Goal: Use online tool/utility: Utilize a website feature to perform a specific function

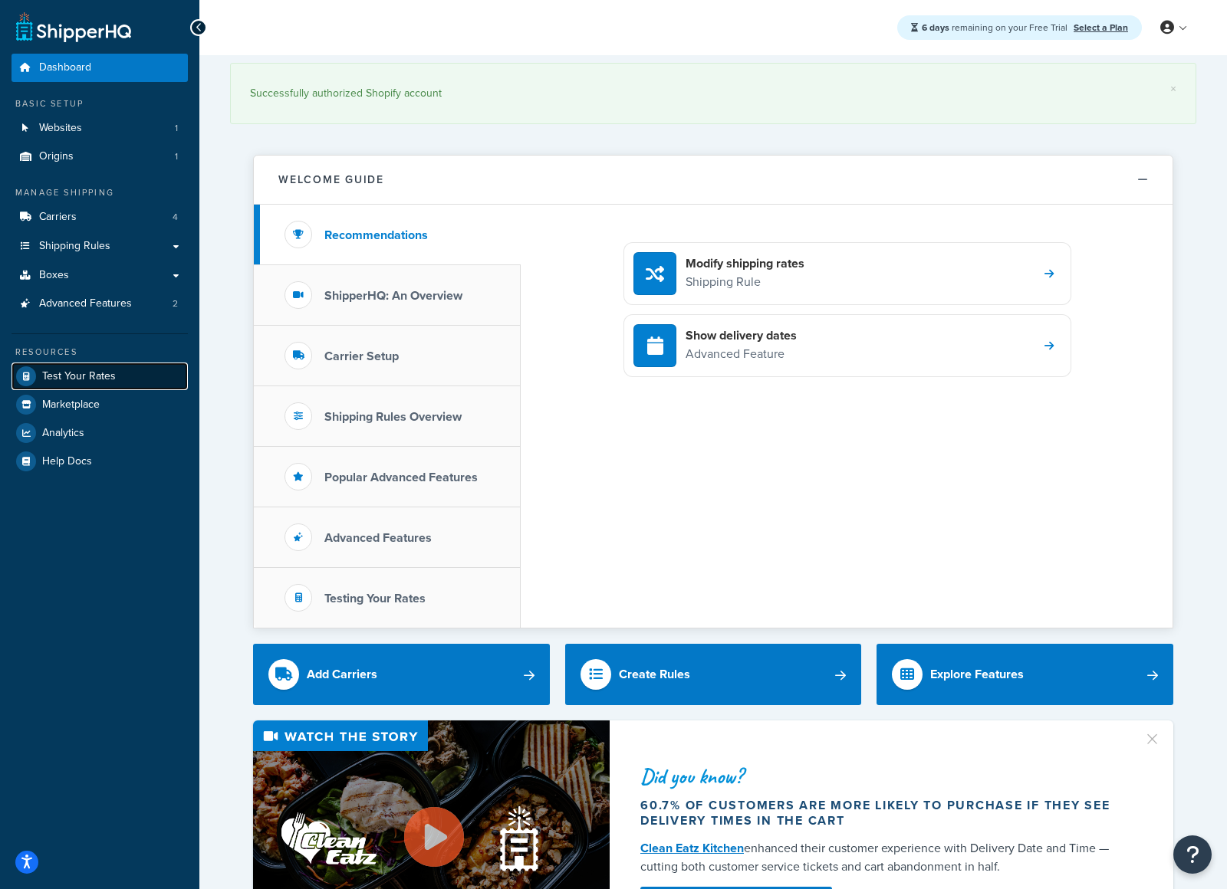
click at [82, 383] on link "Test Your Rates" at bounding box center [100, 377] width 176 height 28
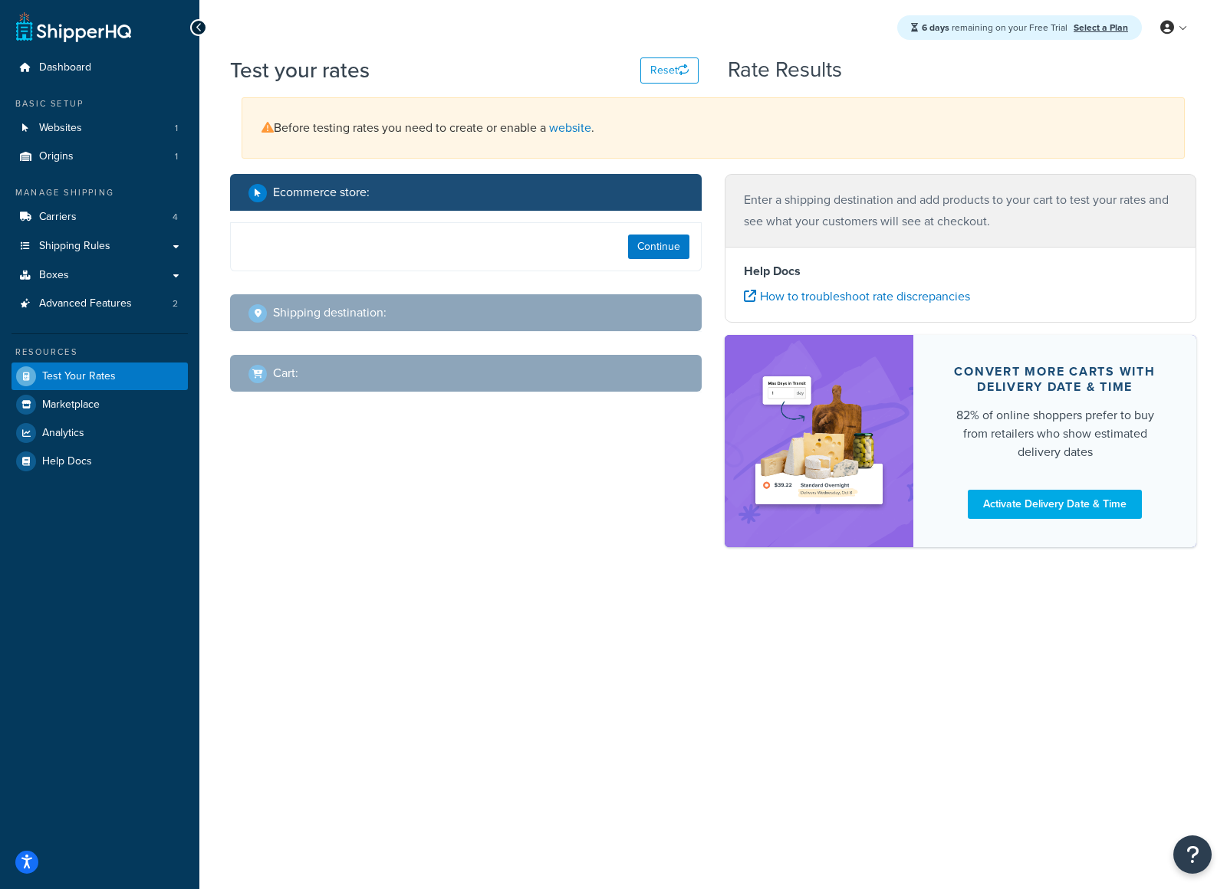
select select "[GEOGRAPHIC_DATA]"
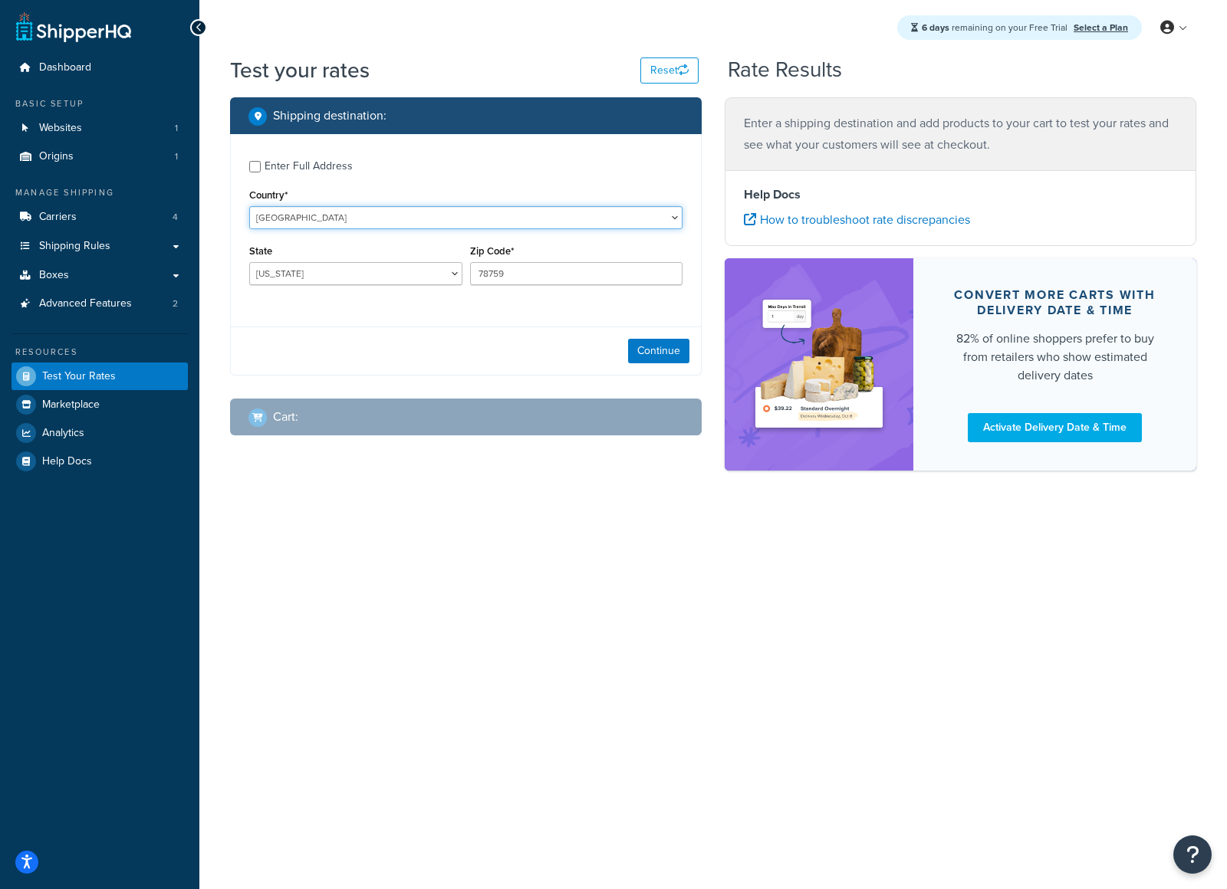
click at [396, 221] on select "[GEOGRAPHIC_DATA] [GEOGRAPHIC_DATA] [GEOGRAPHIC_DATA] [GEOGRAPHIC_DATA] [GEOGRA…" at bounding box center [465, 217] width 433 height 23
select select "KR"
click at [249, 206] on select "[GEOGRAPHIC_DATA] [GEOGRAPHIC_DATA] [GEOGRAPHIC_DATA] [GEOGRAPHIC_DATA] [GEOGRA…" at bounding box center [465, 217] width 433 height 23
click at [531, 275] on input "78759" at bounding box center [576, 273] width 213 height 23
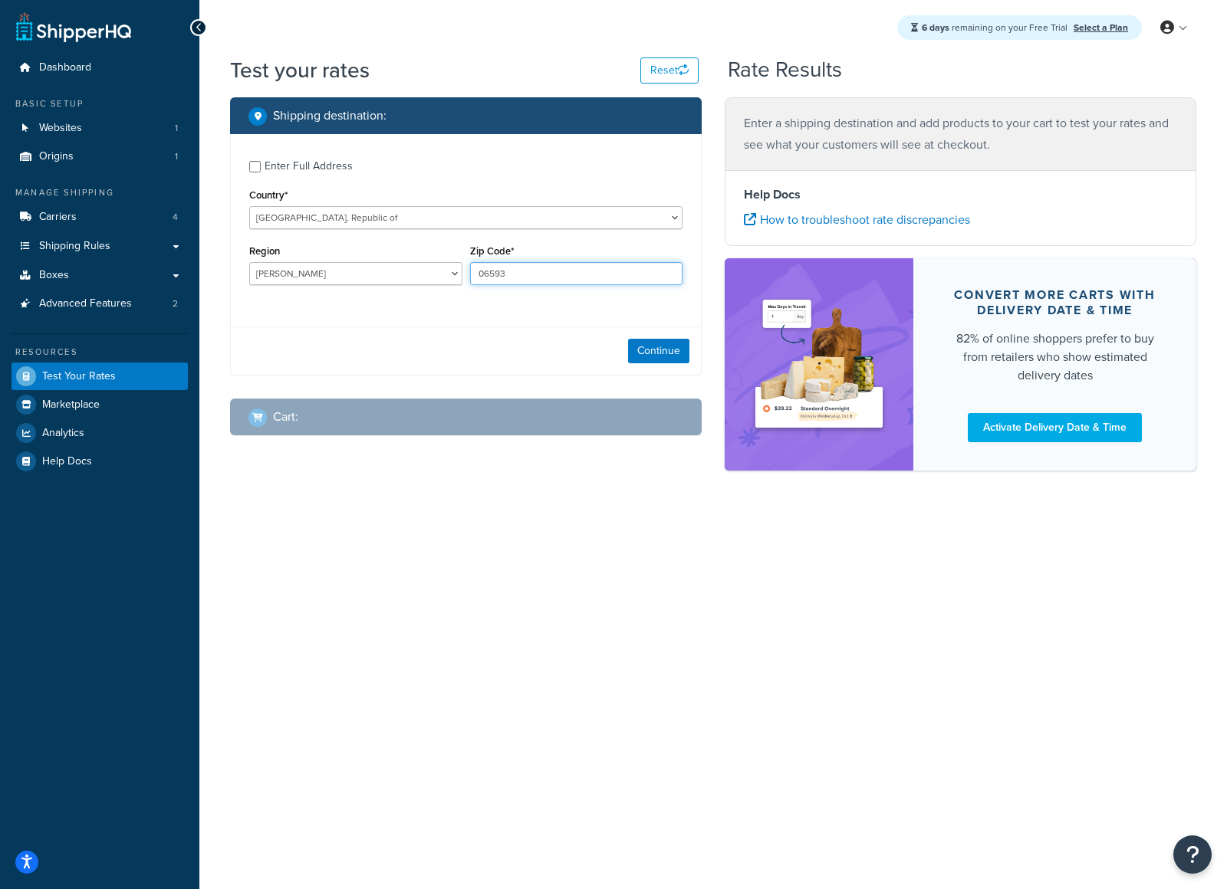
type input "06593"
click at [386, 275] on select "Busan [PERSON_NAME]'yeogsi Chungcheongbugdo Chungcheongnamdo Daegu [PERSON_NAME…" at bounding box center [355, 273] width 213 height 23
select select "11"
click at [249, 262] on select "Busan [PERSON_NAME]'yeogsi Chungcheongbugdo Chungcheongnamdo Daegu [PERSON_NAME…" at bounding box center [355, 273] width 213 height 23
drag, startPoint x: 509, startPoint y: 486, endPoint x: 576, endPoint y: 399, distance: 109.3
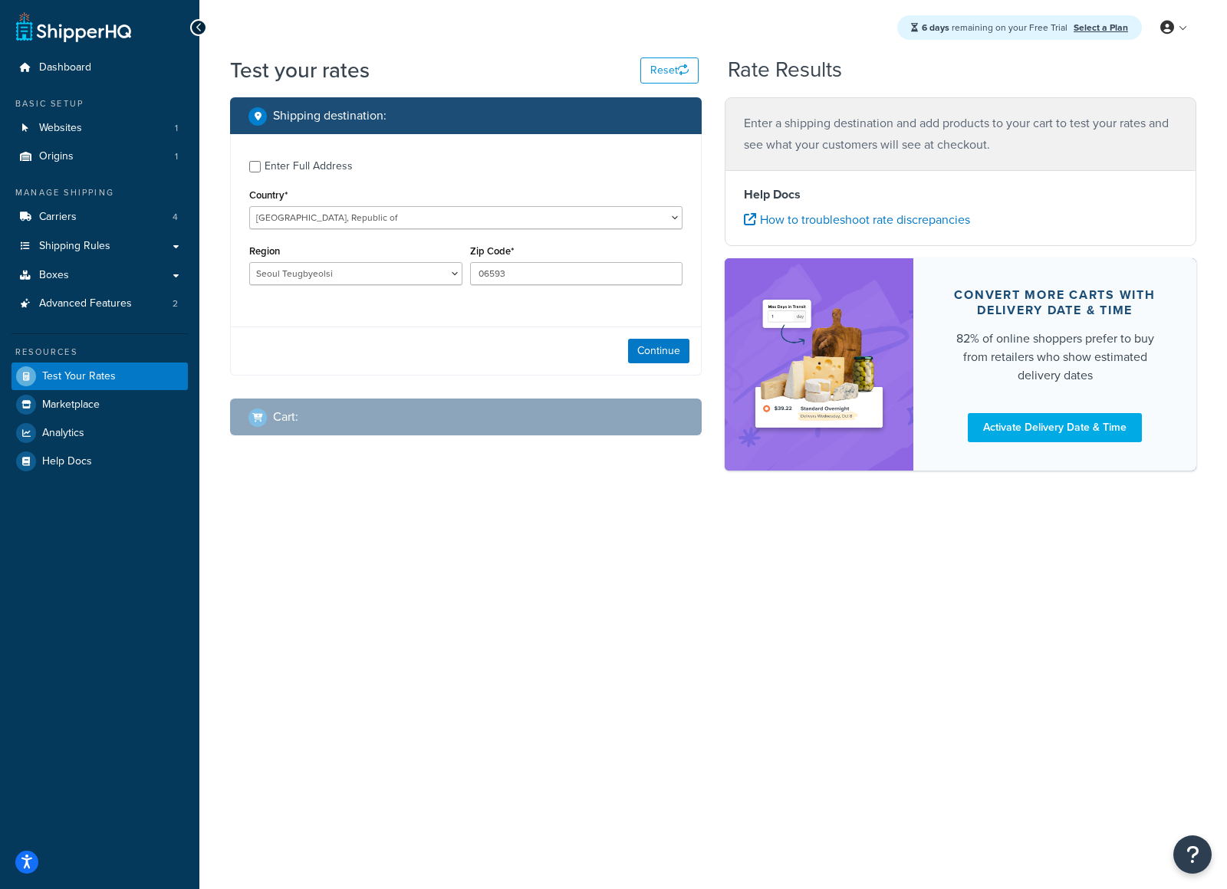
click at [511, 485] on div "Test your rates Reset Rate Results Shipping destination : Enter Full Address Co…" at bounding box center [712, 289] width 1027 height 469
click at [663, 348] on button "Continue" at bounding box center [658, 351] width 61 height 25
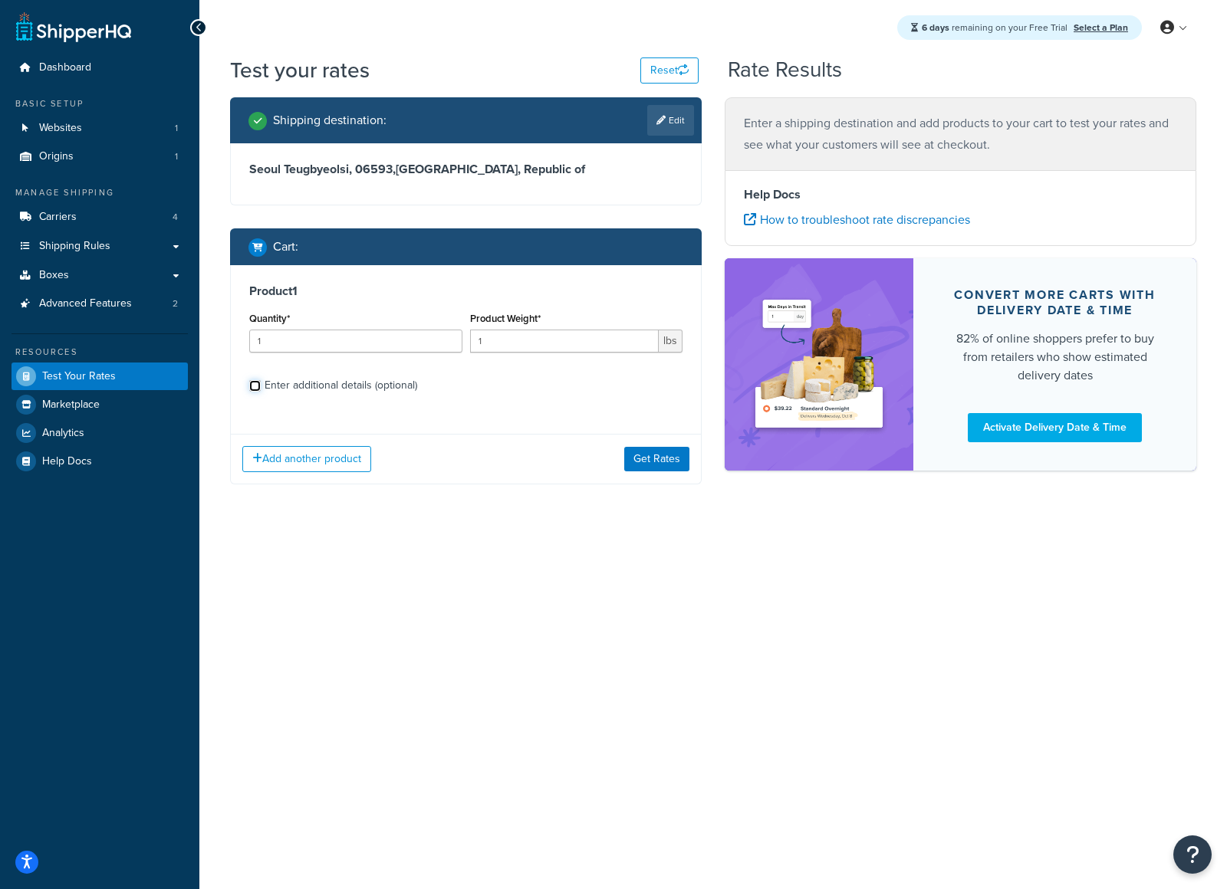
click at [258, 389] on input "Enter additional details (optional)" at bounding box center [255, 386] width 12 height 12
checkbox input "true"
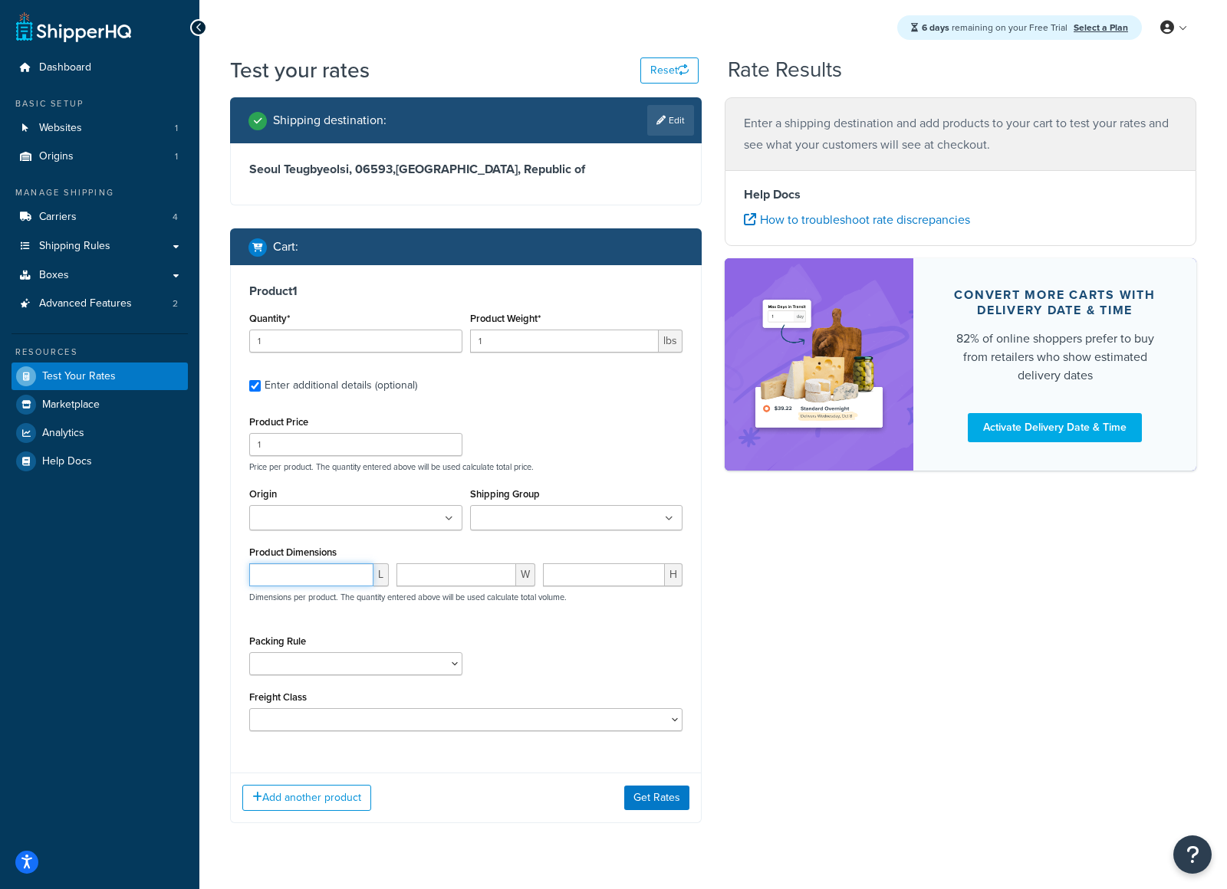
click at [337, 567] on input "number" at bounding box center [311, 575] width 124 height 23
paste input "13.5"
type input "13.5"
drag, startPoint x: 473, startPoint y: 579, endPoint x: 587, endPoint y: 582, distance: 114.3
click at [473, 579] on input "number" at bounding box center [456, 575] width 120 height 23
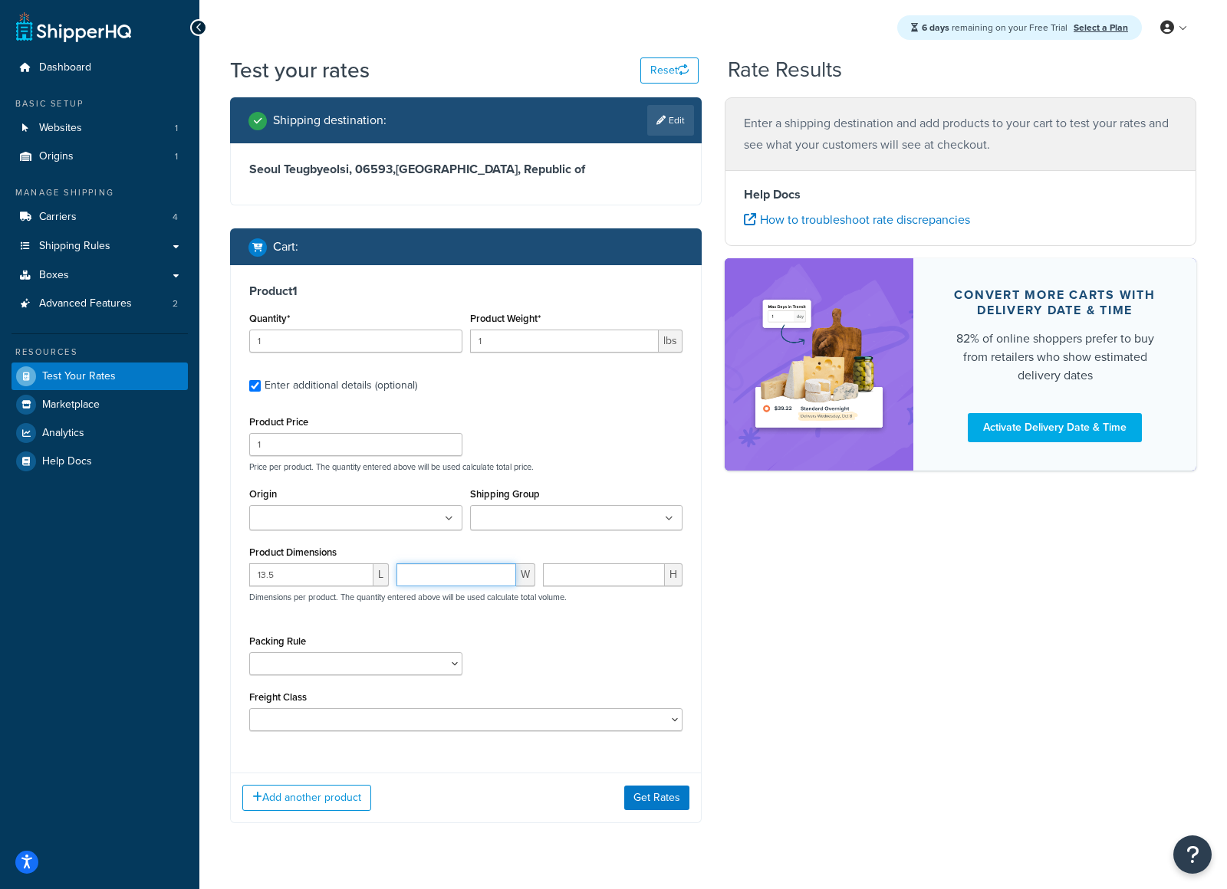
paste input "10.0"
type input "10.0"
click at [599, 576] on input "number" at bounding box center [604, 575] width 122 height 23
paste input "5.5"
type input "5.5"
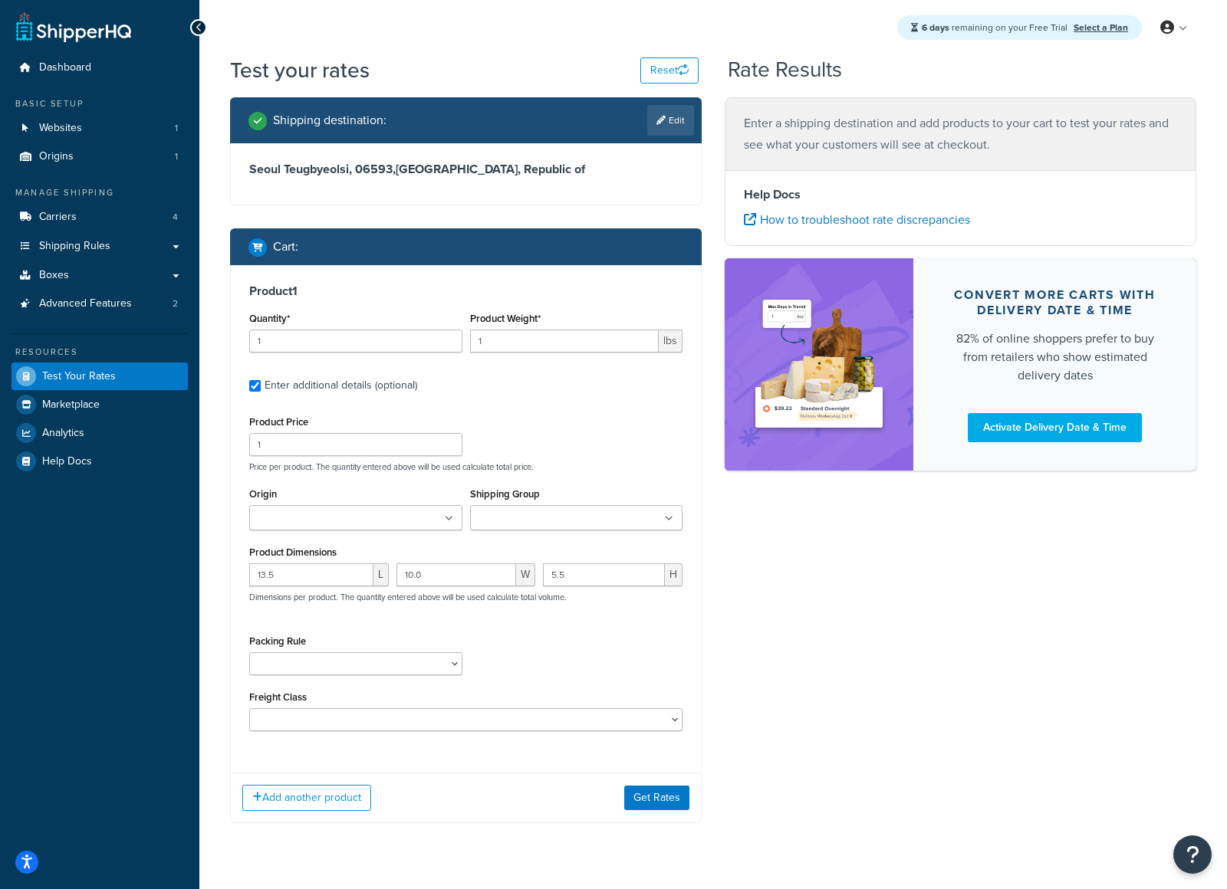
click at [871, 635] on div "Shipping destination : Edit [GEOGRAPHIC_DATA] Teugbyeolsi, 06593 , [GEOGRAPHIC_…" at bounding box center [713, 471] width 989 height 749
click at [590, 347] on input "1" at bounding box center [564, 341] width 189 height 23
type input "1.5"
click at [596, 385] on label "Enter additional details (optional)" at bounding box center [474, 384] width 418 height 25
click at [261, 385] on input "Enter additional details (optional)" at bounding box center [255, 386] width 12 height 12
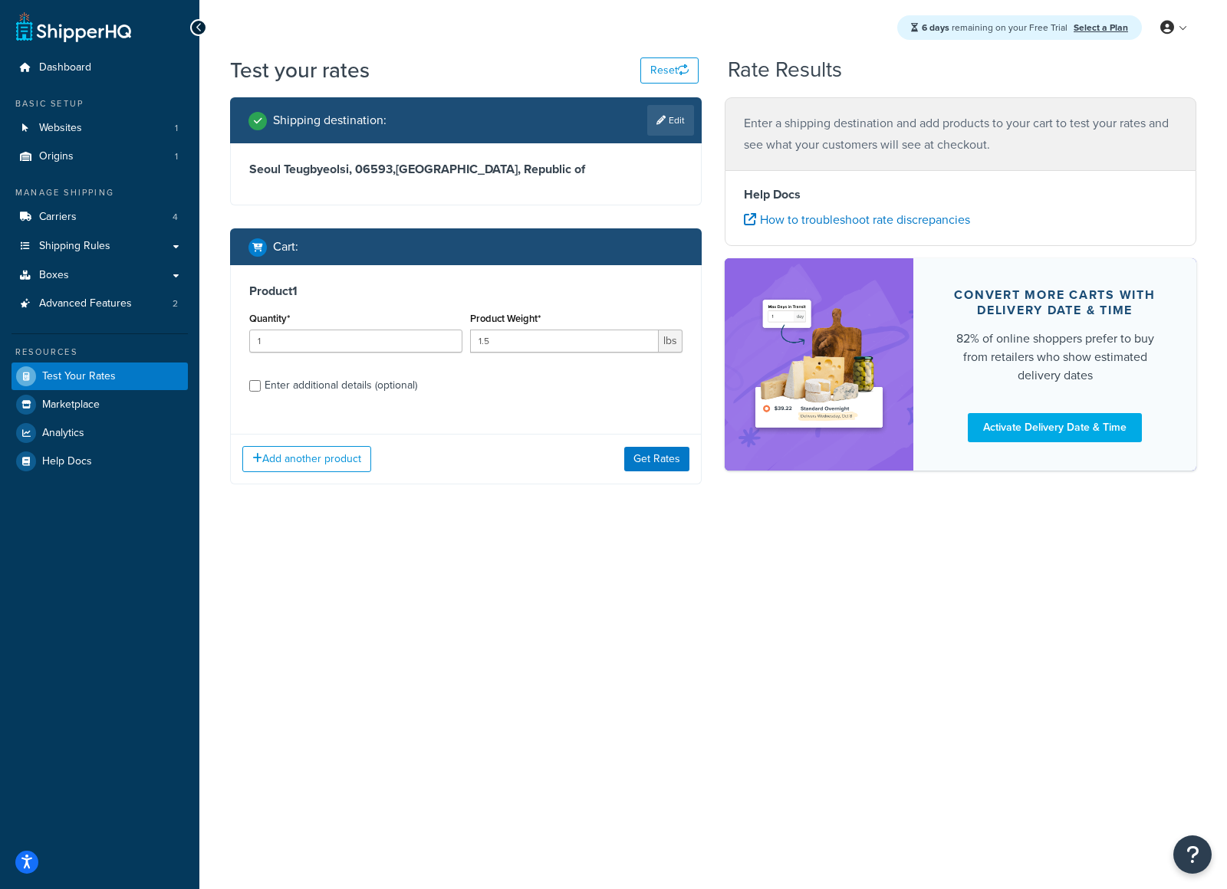
click at [597, 385] on label "Enter additional details (optional)" at bounding box center [474, 384] width 418 height 25
click at [261, 385] on input "Enter additional details (optional)" at bounding box center [255, 386] width 12 height 12
checkbox input "true"
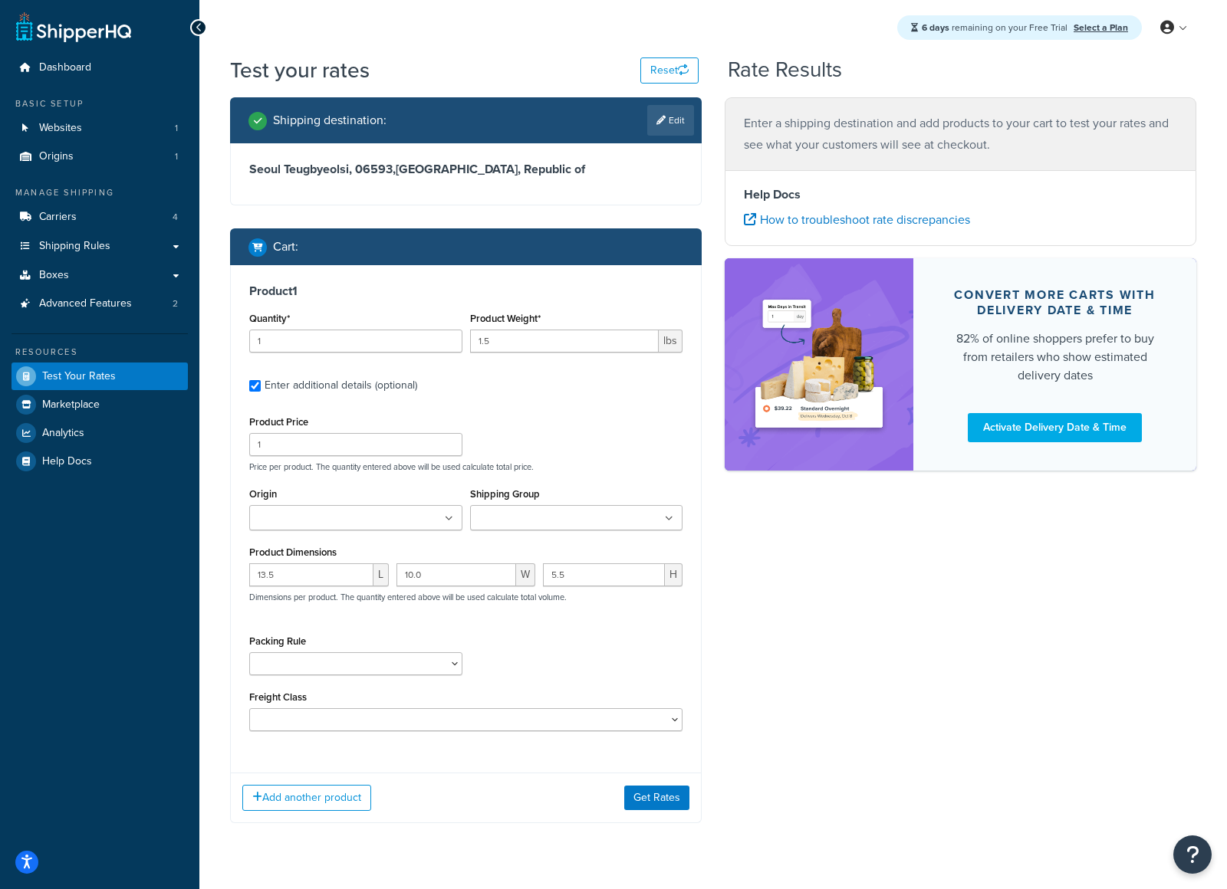
click at [815, 629] on div "Shipping destination : Edit [GEOGRAPHIC_DATA] Teugbyeolsi, [GEOGRAPHIC_DATA] , …" at bounding box center [713, 471] width 989 height 749
click at [335, 337] on input "1" at bounding box center [355, 341] width 213 height 23
click at [334, 337] on input "1" at bounding box center [355, 341] width 213 height 23
type input "1"
click at [859, 636] on div "Shipping destination : Edit [GEOGRAPHIC_DATA] Teugbyeolsi, 06593 , [GEOGRAPHIC_…" at bounding box center [713, 471] width 989 height 749
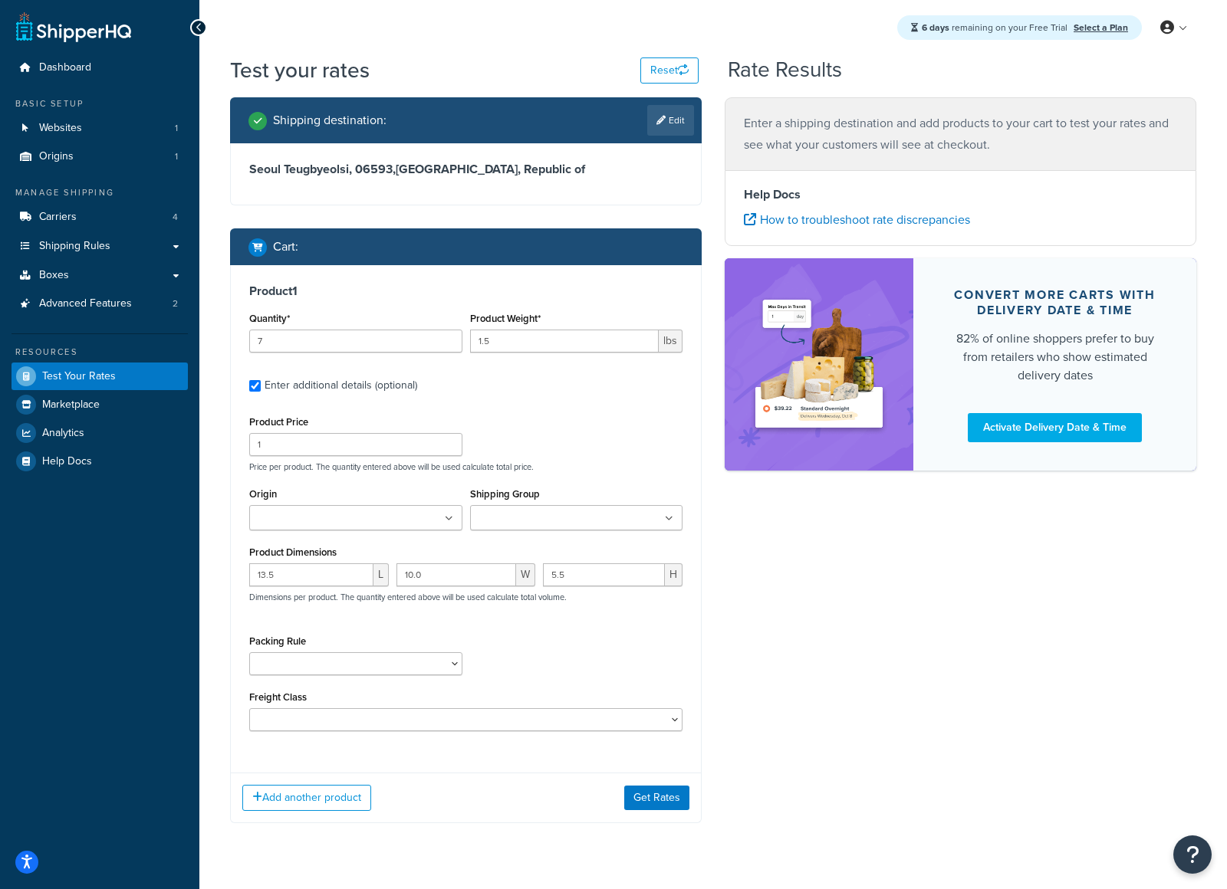
scroll to position [36, 0]
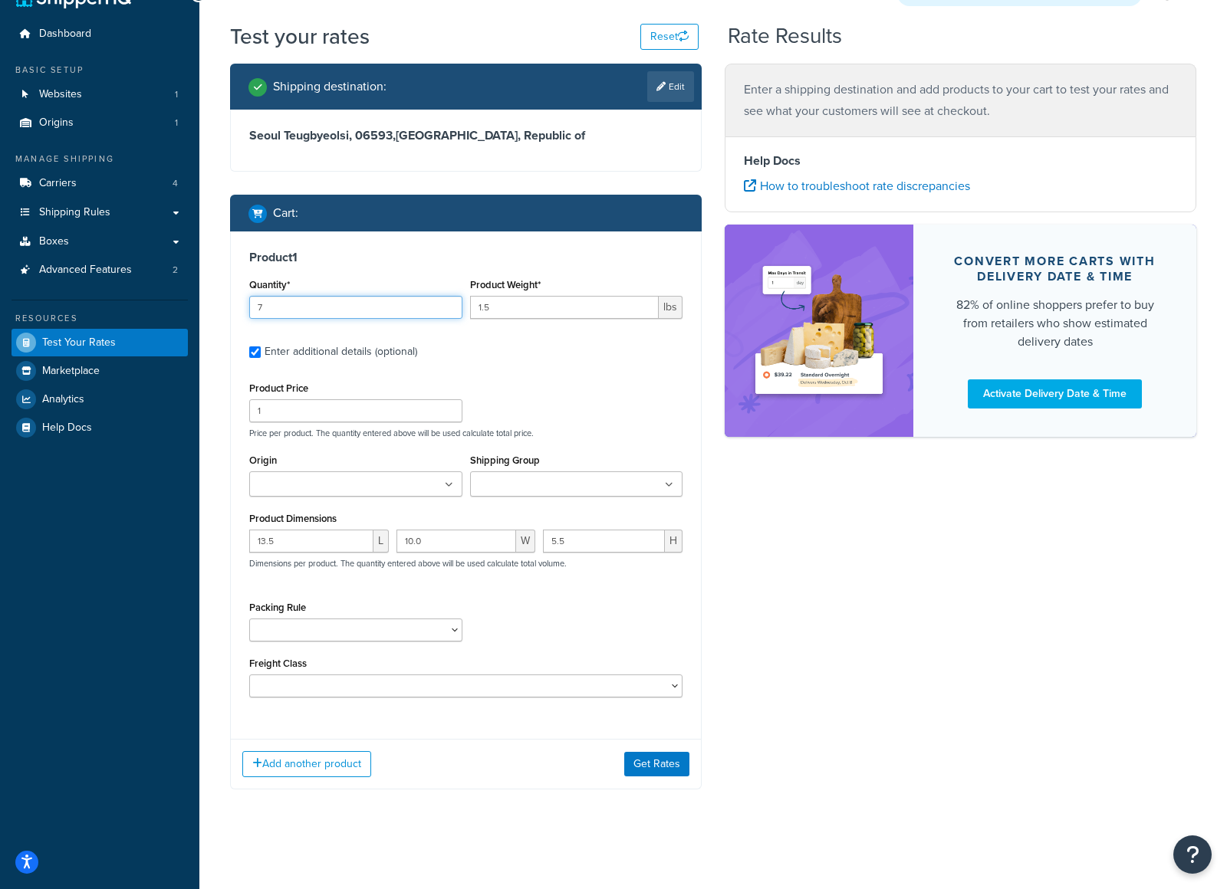
click at [255, 302] on input "7" at bounding box center [355, 307] width 213 height 23
type input "17"
click at [1030, 662] on div "Shipping destination : Edit [GEOGRAPHIC_DATA] Teugbyeolsi, 06593 , [GEOGRAPHIC_…" at bounding box center [713, 438] width 989 height 749
click at [337, 766] on button "Add another product" at bounding box center [306, 764] width 129 height 26
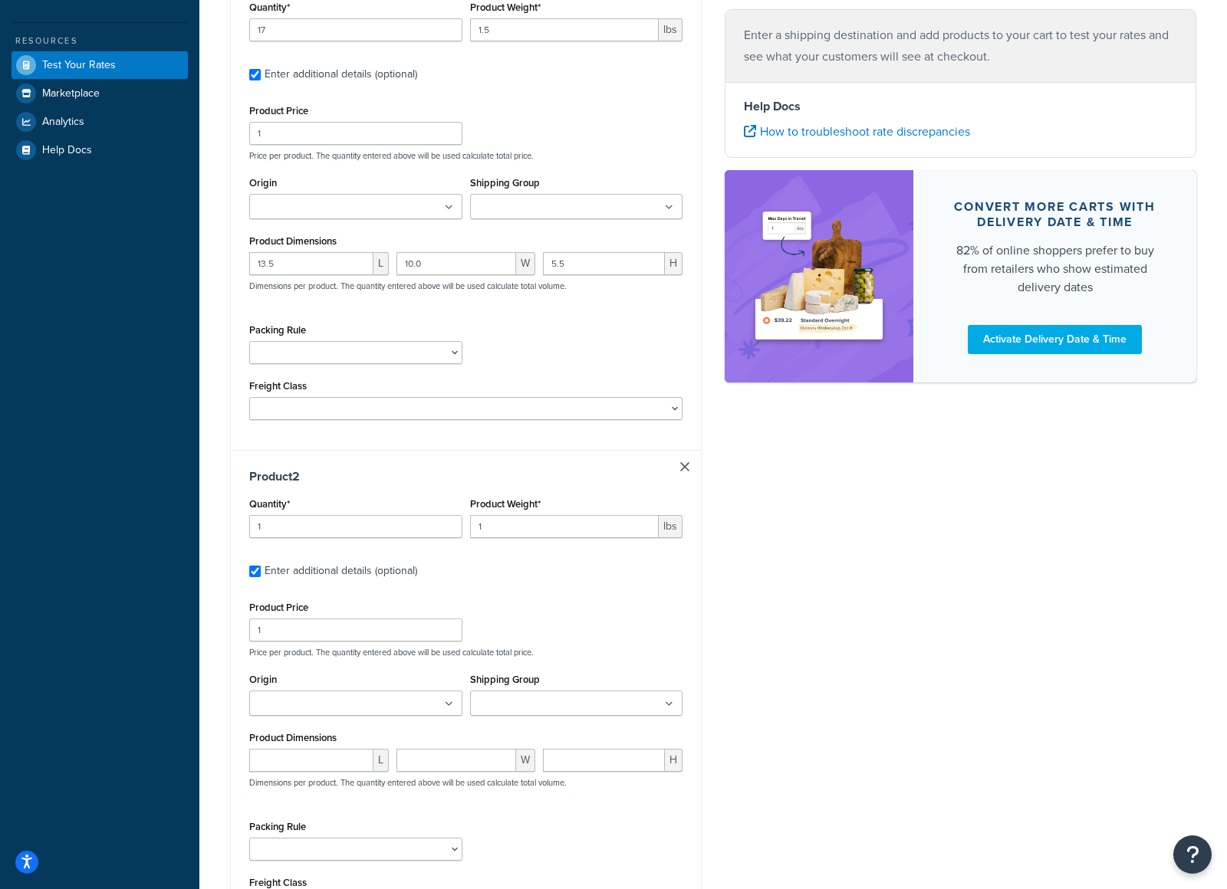
scroll to position [317, 0]
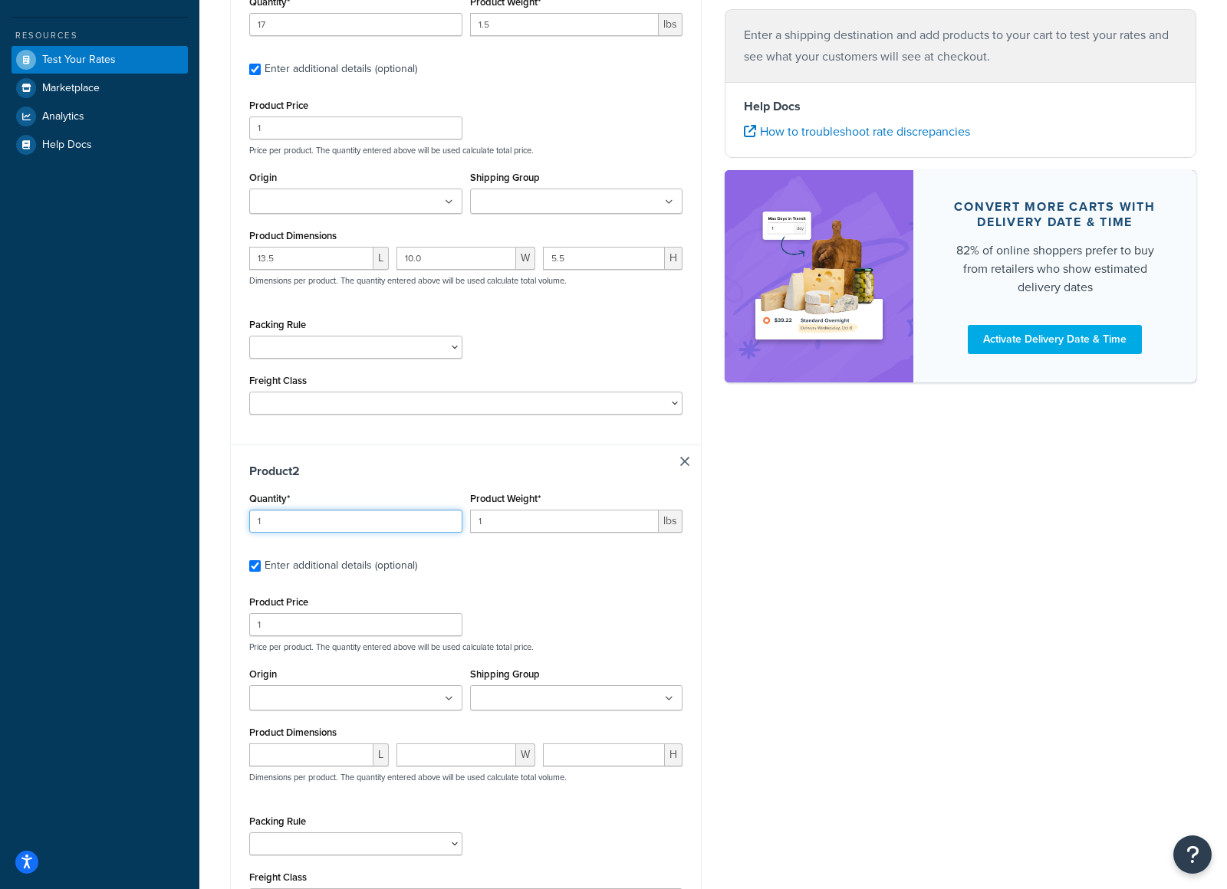
click at [376, 524] on input "1" at bounding box center [355, 521] width 213 height 23
click at [375, 524] on input "1" at bounding box center [355, 521] width 213 height 23
click at [376, 524] on input "1" at bounding box center [355, 521] width 213 height 23
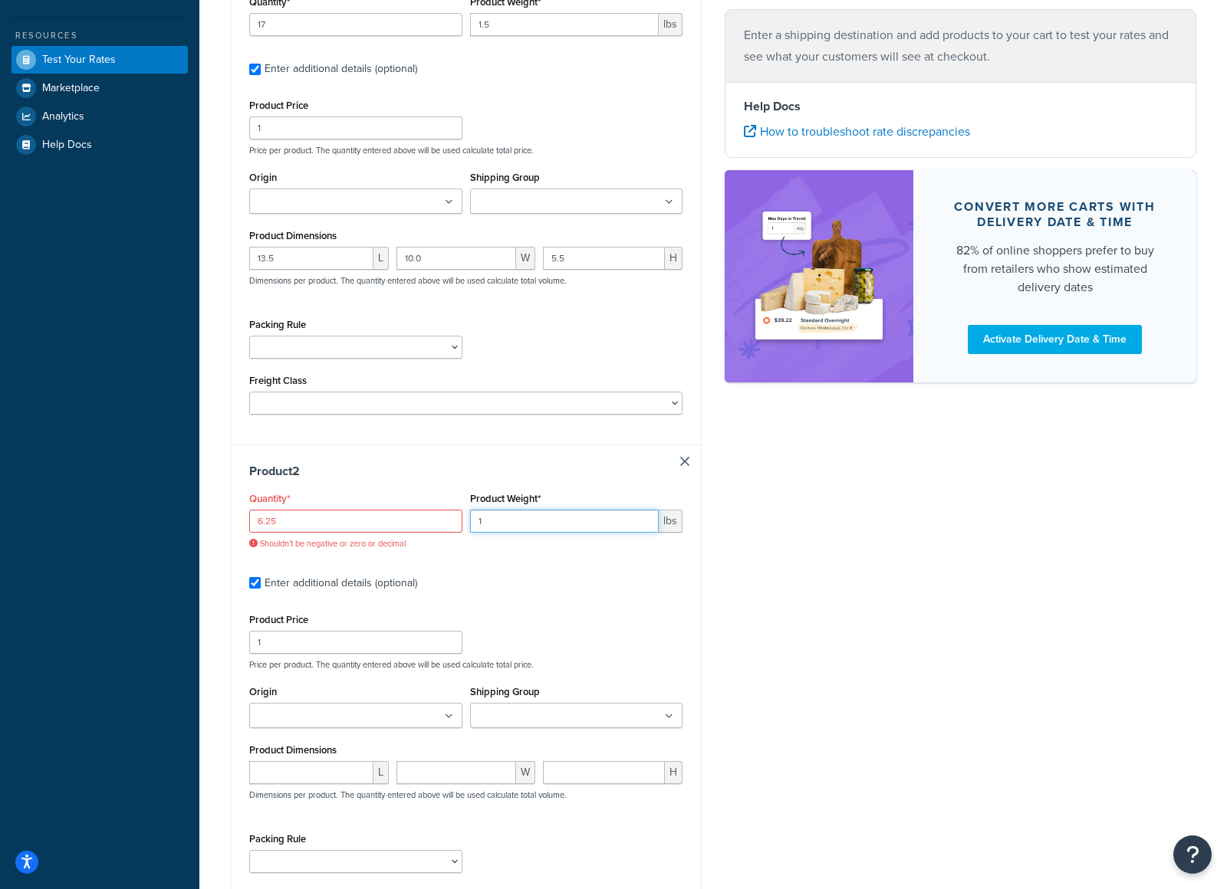
click at [571, 523] on input "1" at bounding box center [564, 521] width 189 height 23
click at [271, 514] on input "6.25" at bounding box center [355, 521] width 213 height 23
click at [272, 515] on input "6.25" at bounding box center [355, 521] width 213 height 23
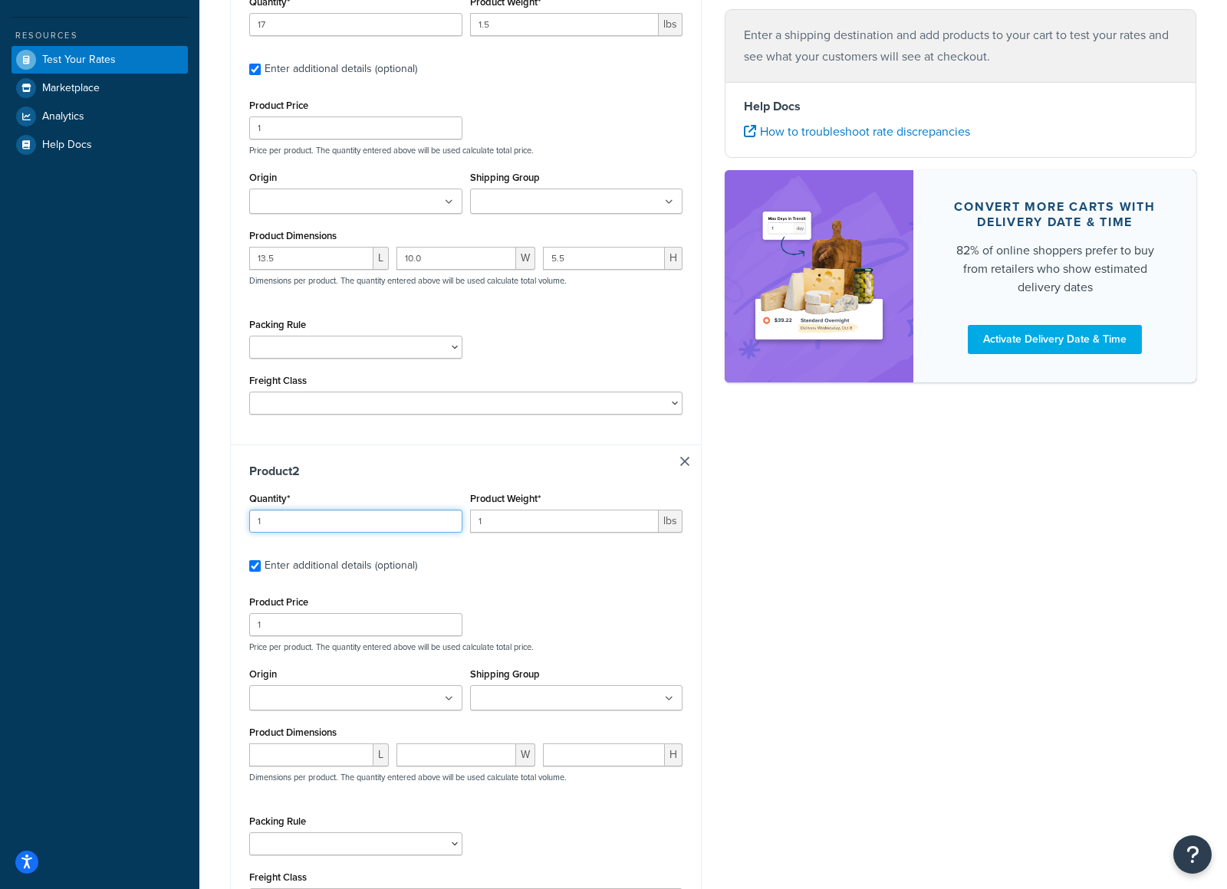
type input "1"
click at [514, 524] on input "1" at bounding box center [564, 521] width 189 height 23
type input "6.25"
click at [319, 749] on input "number" at bounding box center [311, 755] width 124 height 23
type input "6.25"
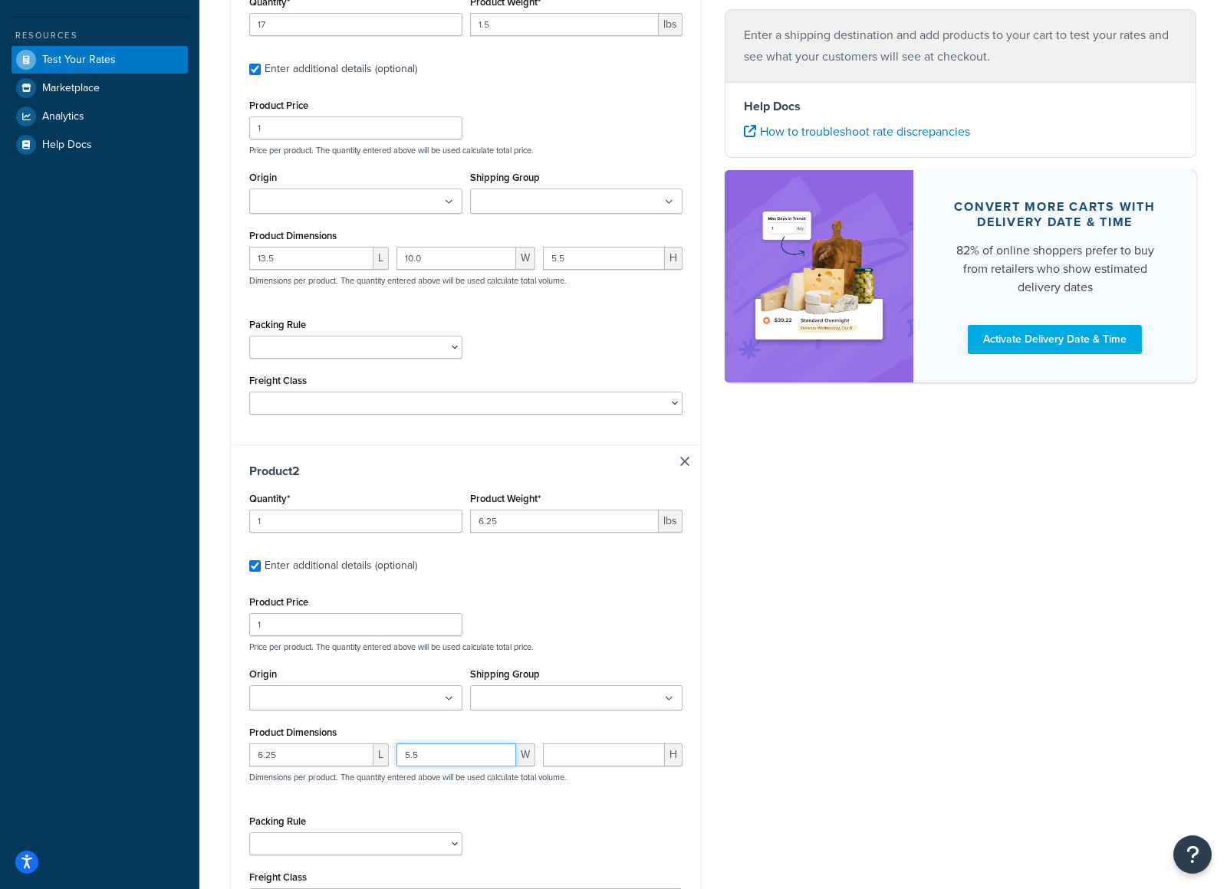
type input "5.5"
type input "08"
click at [514, 511] on input "6.25" at bounding box center [564, 521] width 189 height 23
click at [515, 512] on input "6.25" at bounding box center [564, 521] width 189 height 23
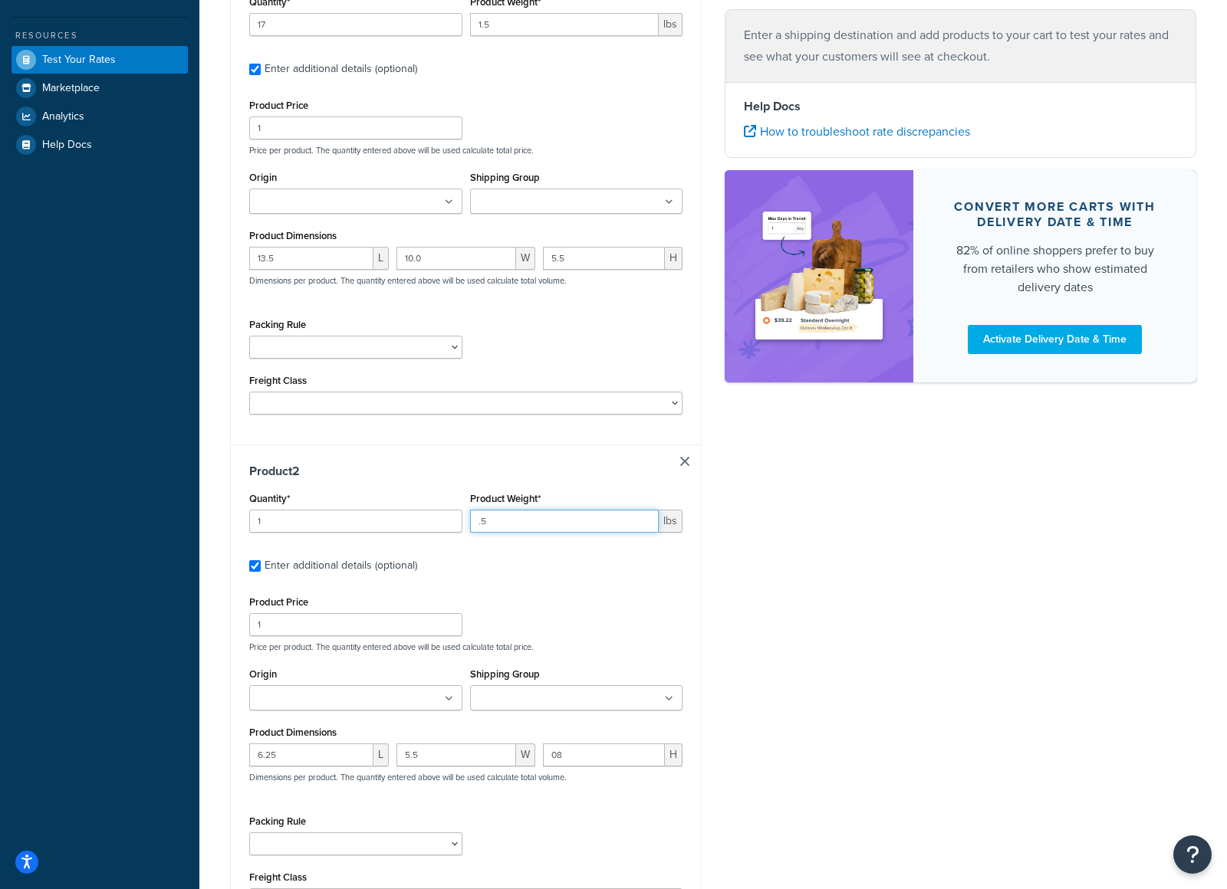
type input ".5"
click at [892, 537] on div "Shipping destination : Edit [GEOGRAPHIC_DATA] Teugbyeolsi, 06593 , [GEOGRAPHIC_…" at bounding box center [713, 404] width 989 height 1246
click at [382, 521] on input "1" at bounding box center [355, 521] width 213 height 23
type input "3"
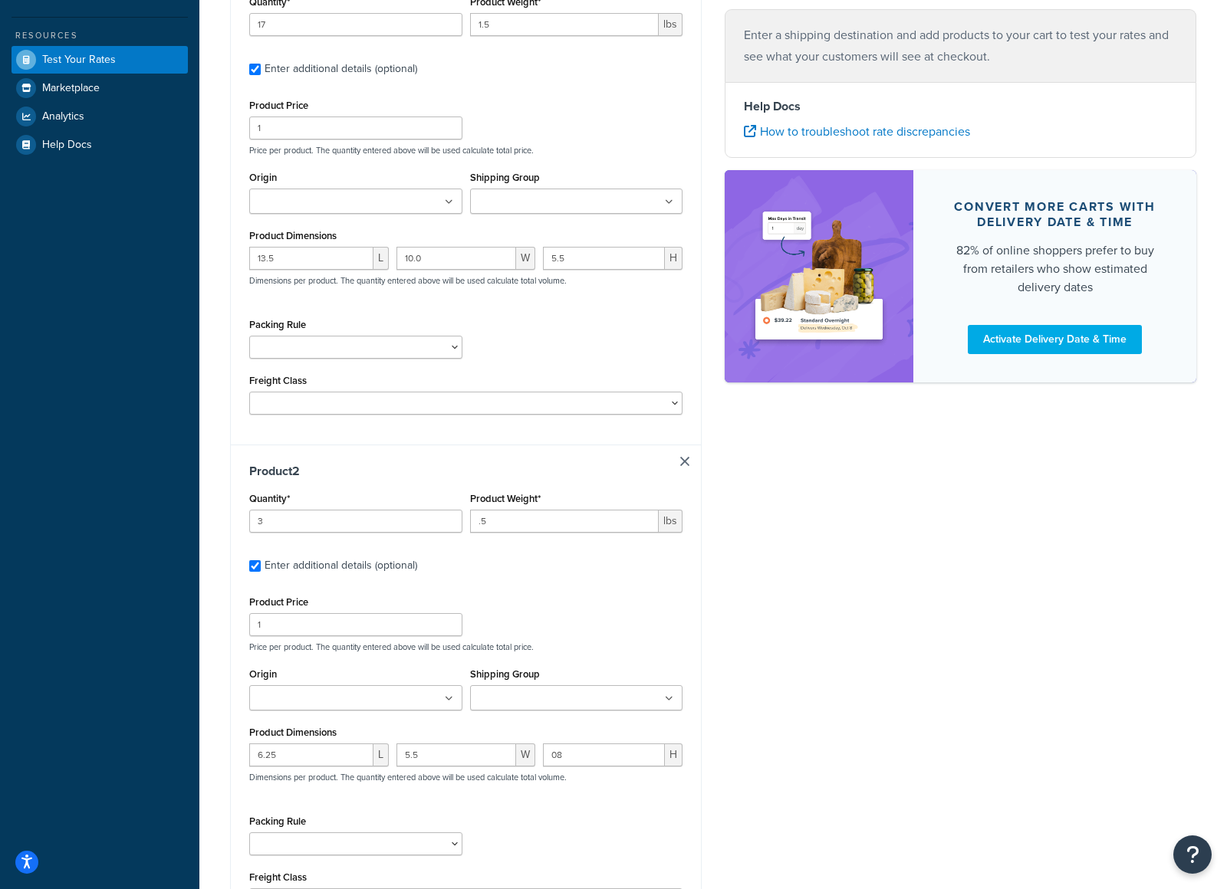
drag, startPoint x: 953, startPoint y: 559, endPoint x: 933, endPoint y: 560, distance: 20.0
click at [952, 559] on div "Shipping destination : Edit [GEOGRAPHIC_DATA] Teugbyeolsi, 06593 , [GEOGRAPHIC_…" at bounding box center [713, 404] width 989 height 1246
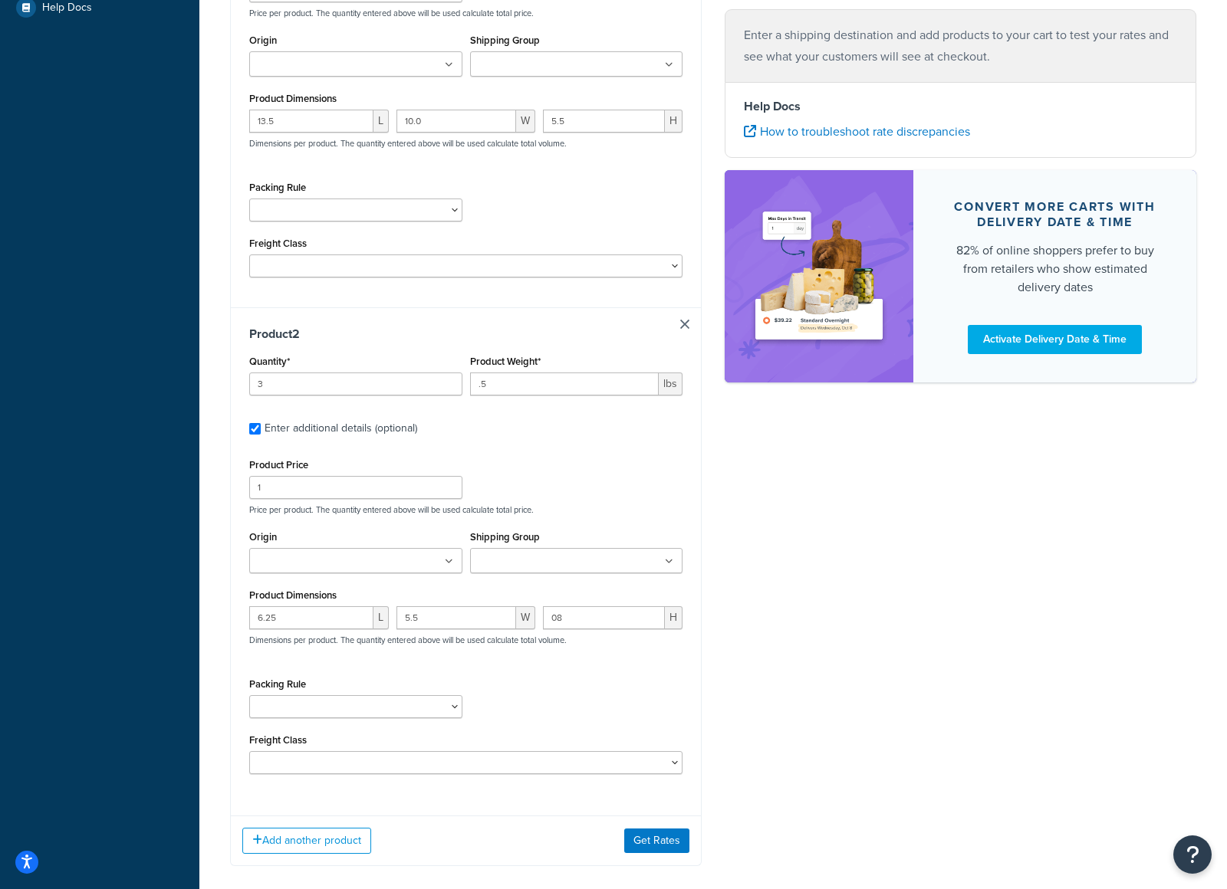
scroll to position [534, 0]
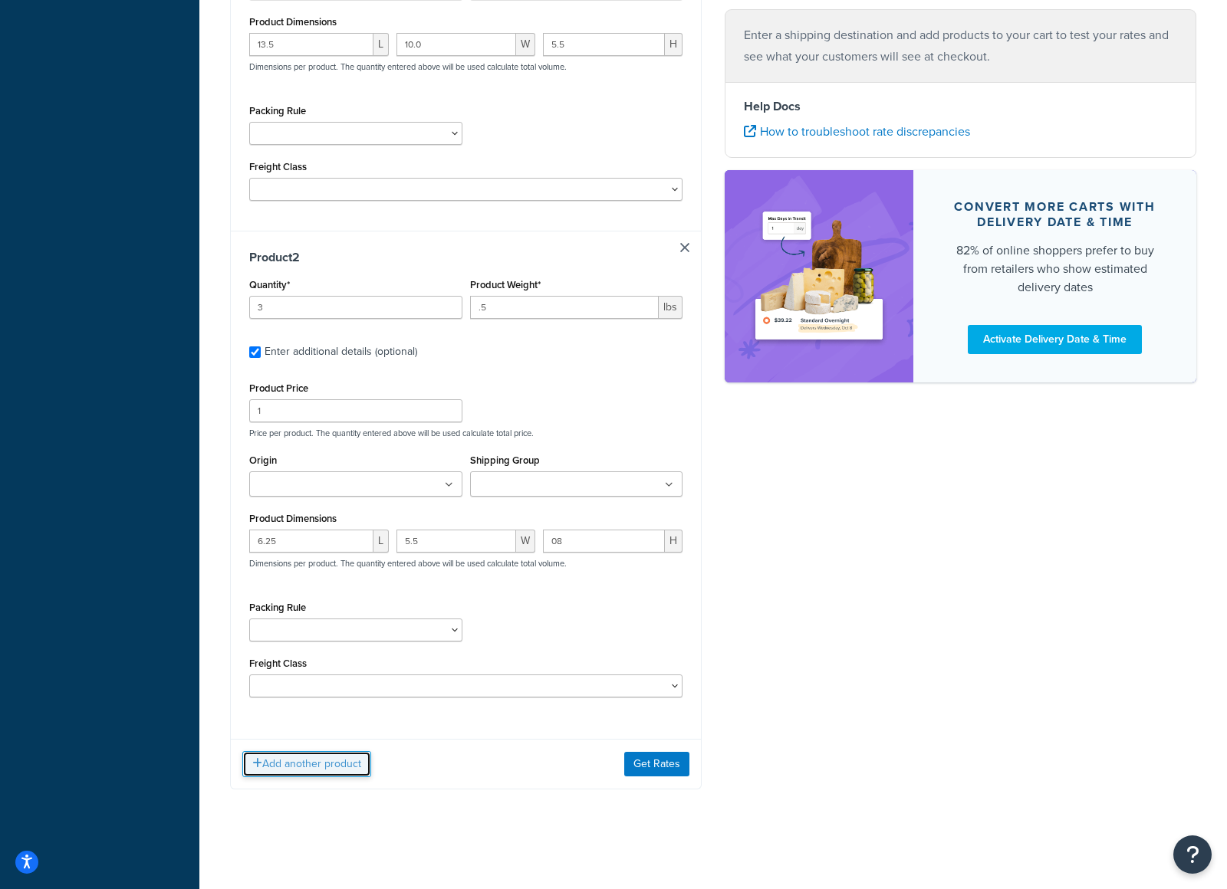
click at [340, 764] on button "Add another product" at bounding box center [306, 764] width 129 height 26
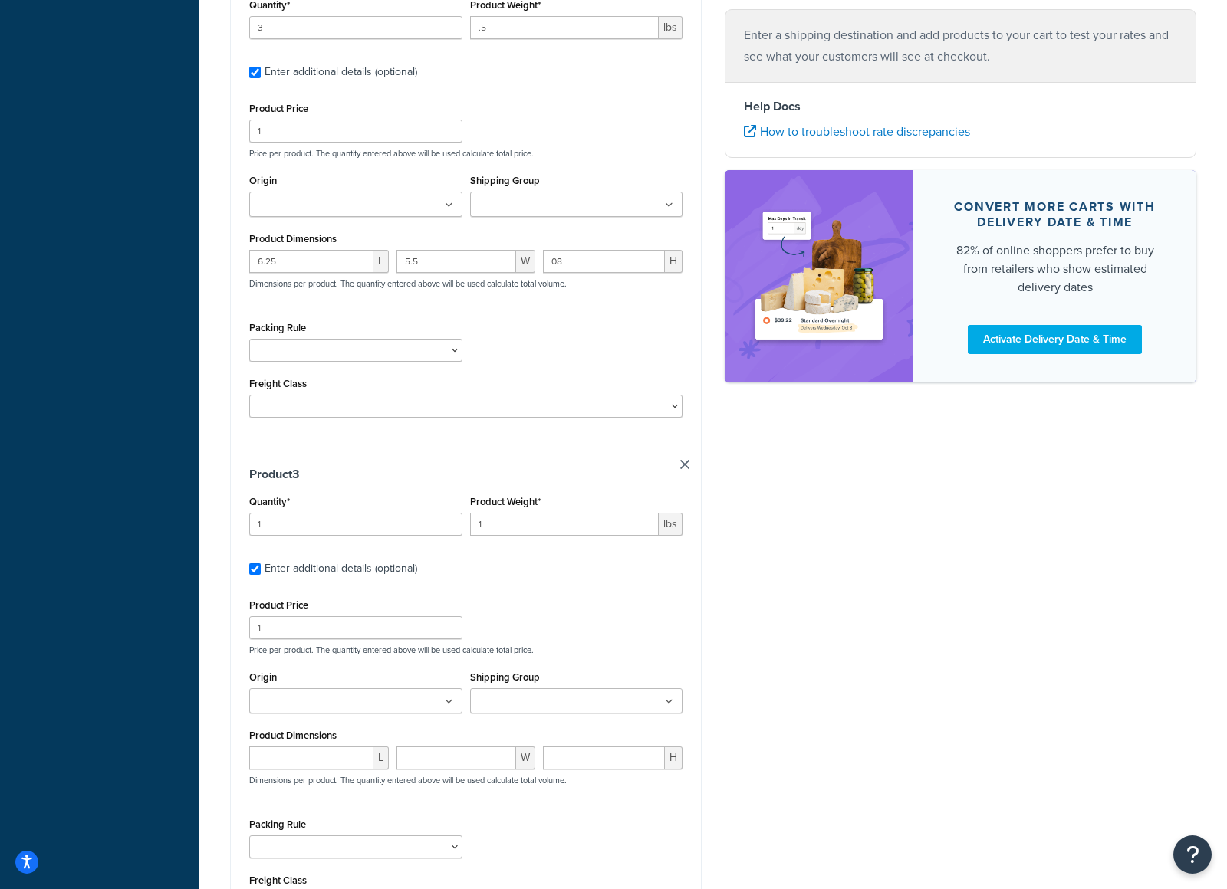
scroll to position [813, 0]
click at [337, 521] on input "1" at bounding box center [355, 521] width 213 height 23
type input "2"
click at [292, 751] on input "number" at bounding box center [311, 755] width 124 height 23
type input "16"
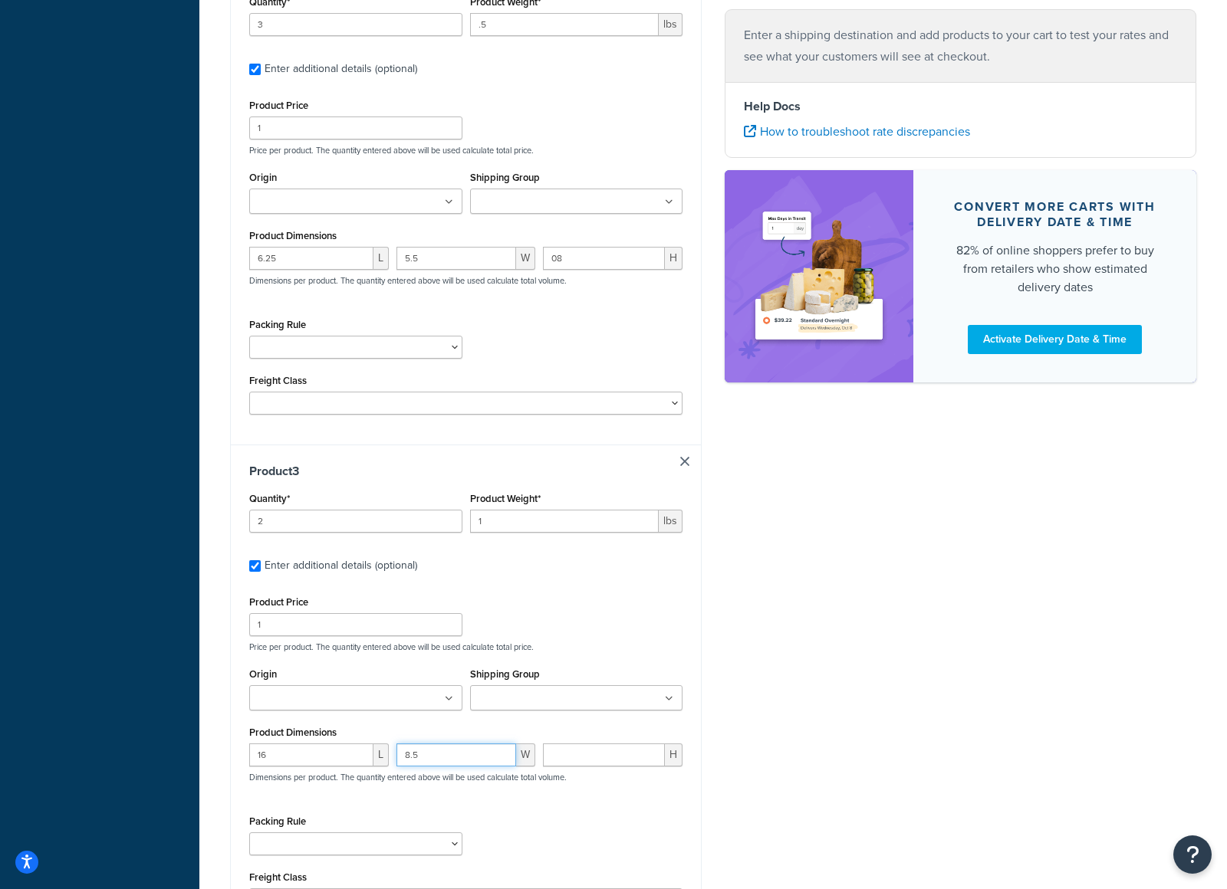
type input "8.5"
type input "3.25"
drag, startPoint x: 861, startPoint y: 711, endPoint x: 838, endPoint y: 722, distance: 25.4
click at [861, 711] on div "Shipping destination : Edit [GEOGRAPHIC_DATA] Teugbyeolsi, 06593 , [GEOGRAPHIC_…" at bounding box center [713, 404] width 989 height 2240
click at [563, 531] on input "1" at bounding box center [564, 521] width 189 height 23
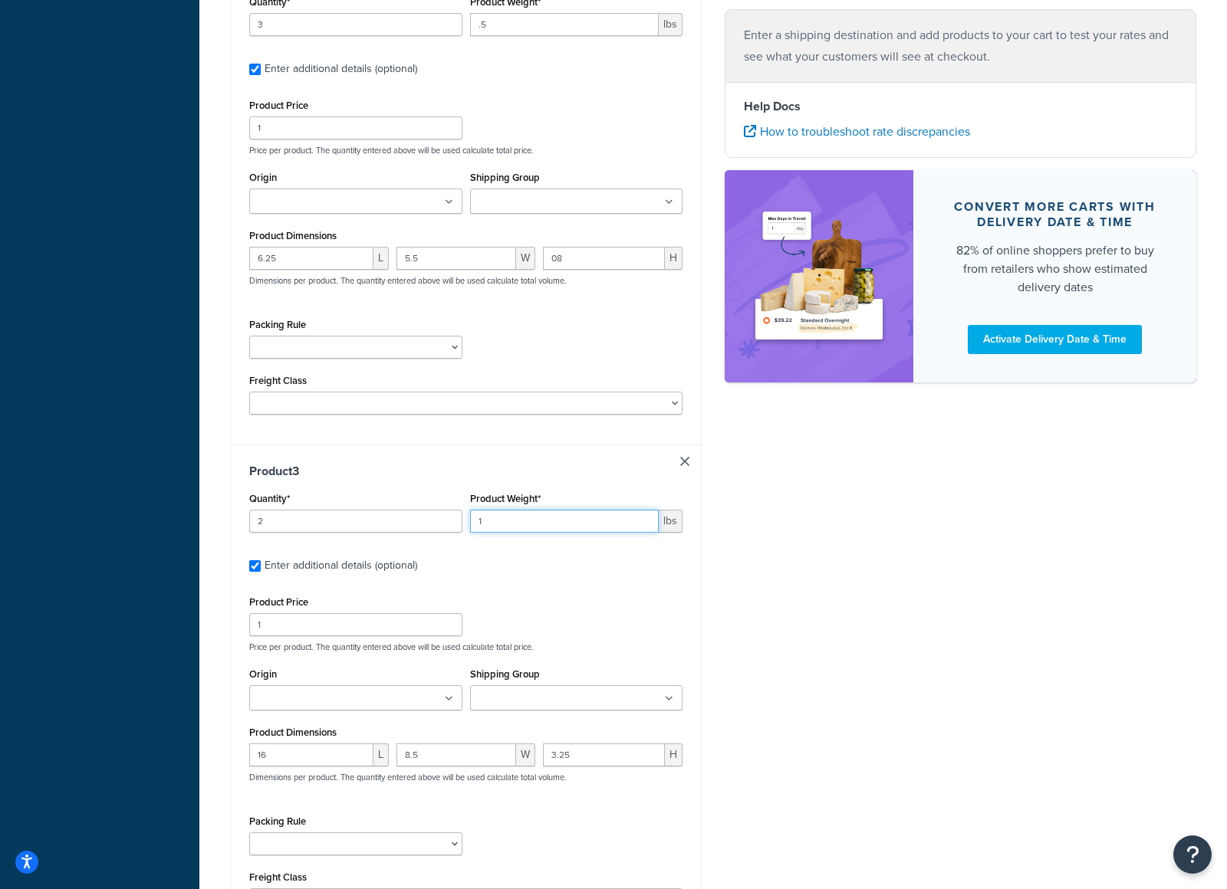
click at [565, 525] on input "1" at bounding box center [564, 521] width 189 height 23
type input "1"
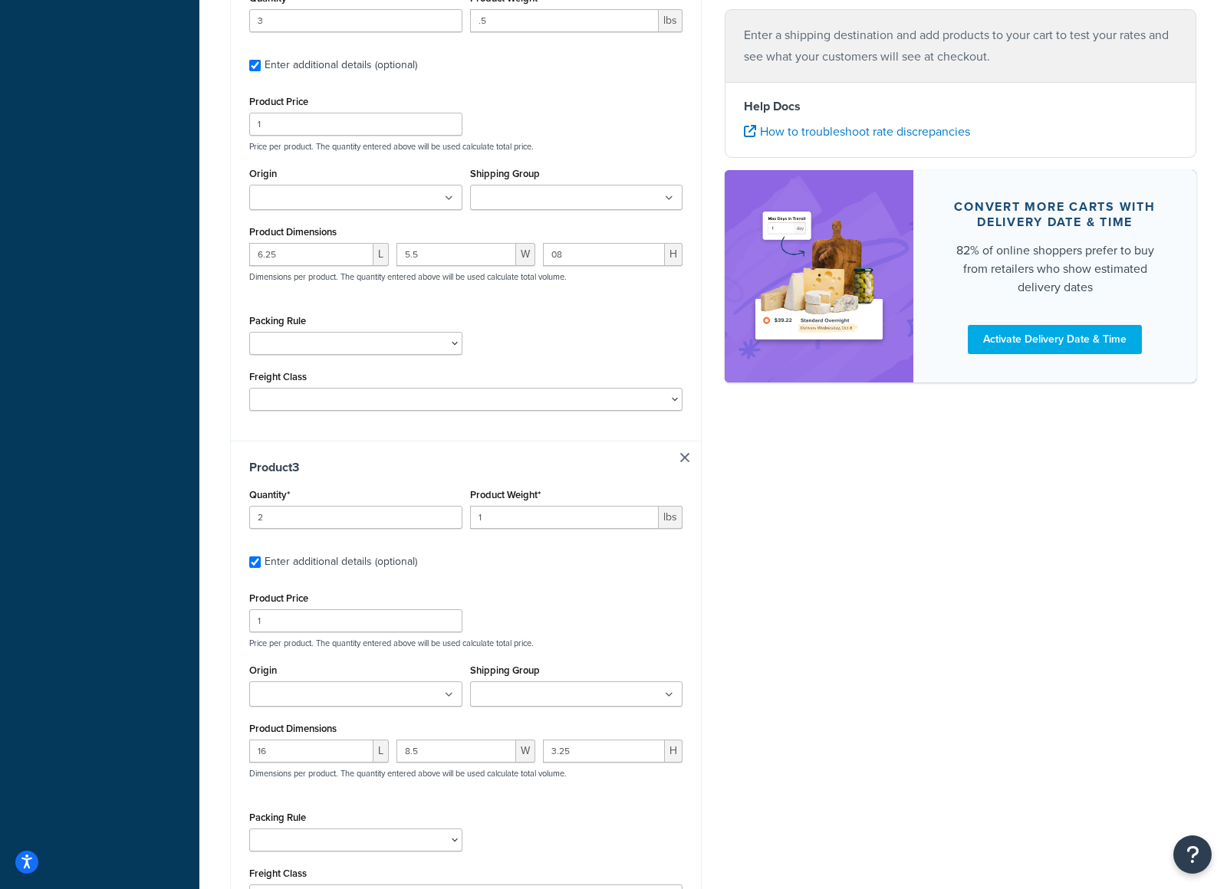
click at [922, 567] on div "Shipping destination : Edit [GEOGRAPHIC_DATA] Teugbyeolsi, 06593 , [GEOGRAPHIC_…" at bounding box center [713, 400] width 989 height 2240
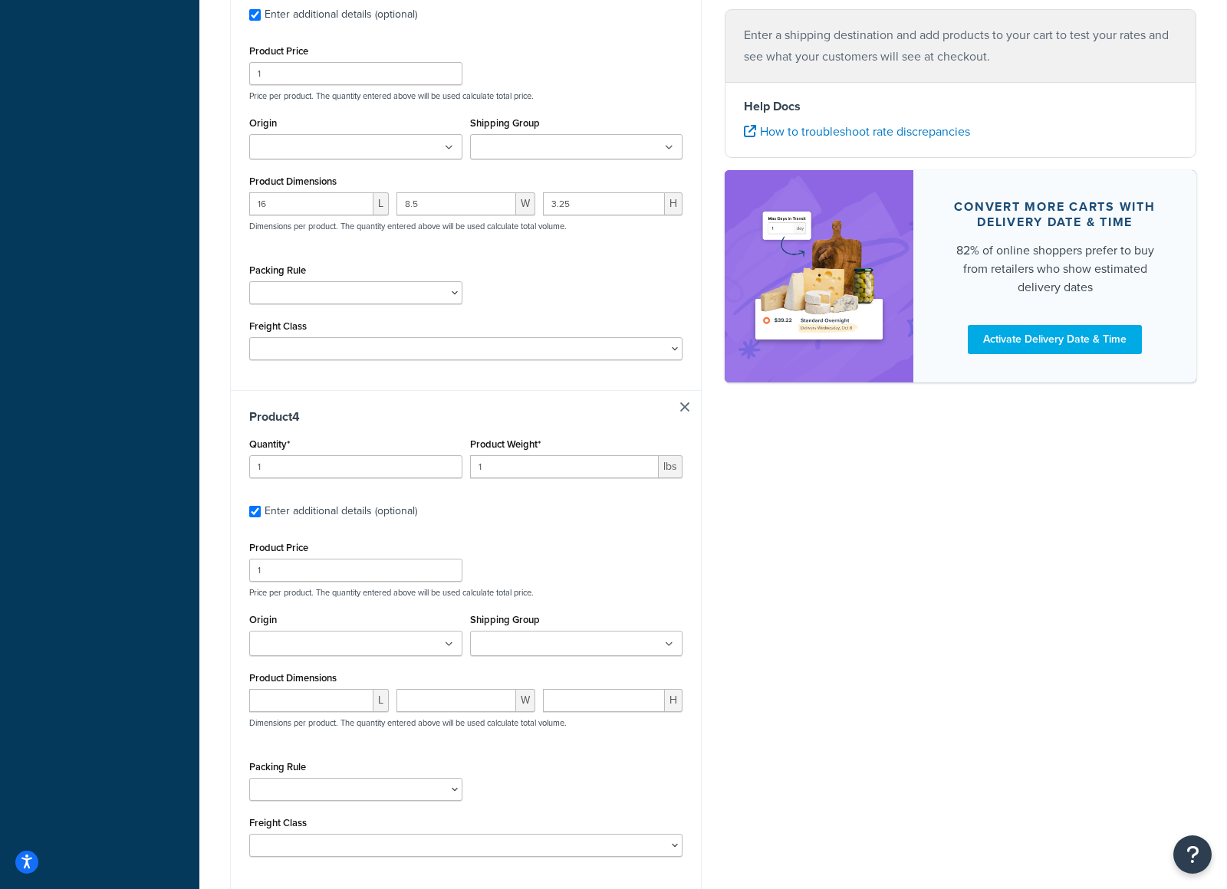
scroll to position [1358, 0]
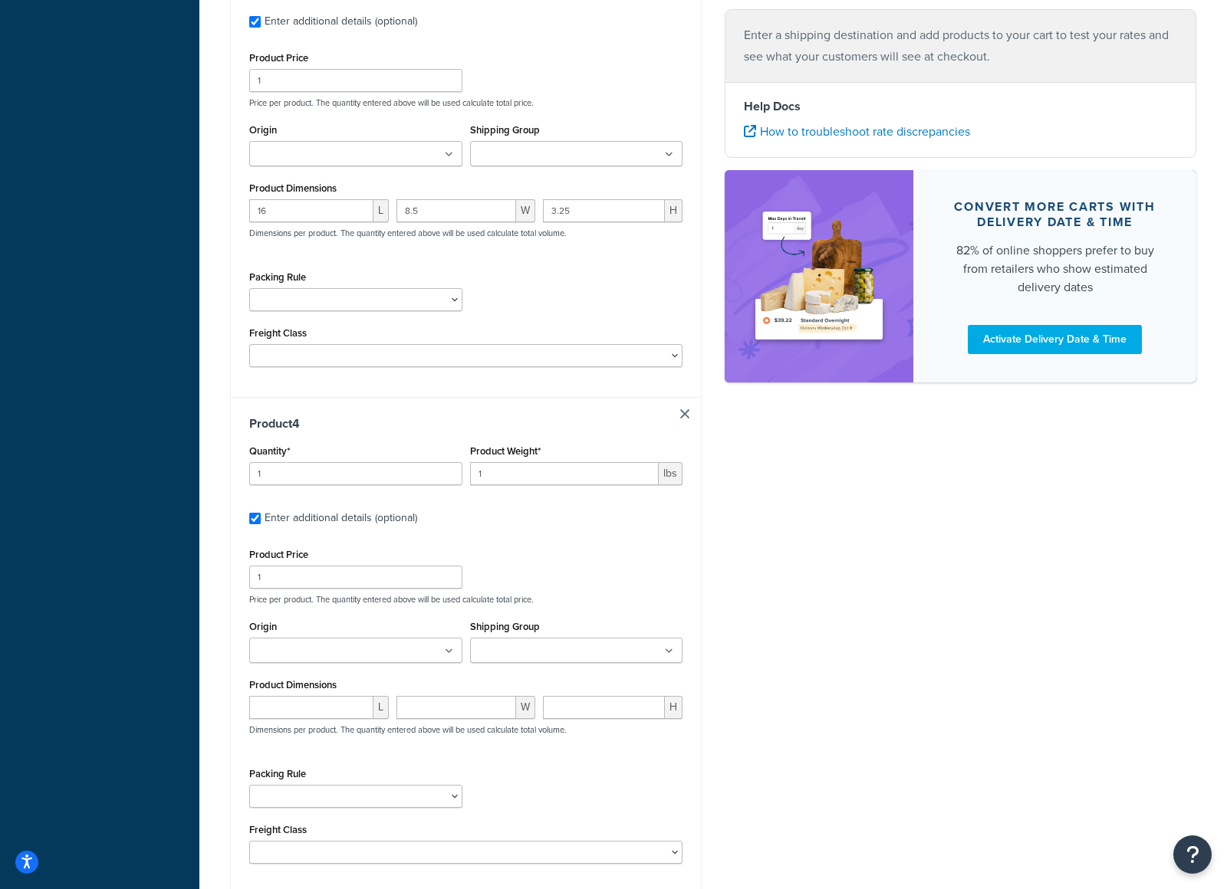
click at [681, 419] on link at bounding box center [684, 413] width 9 height 9
checkbox input "false"
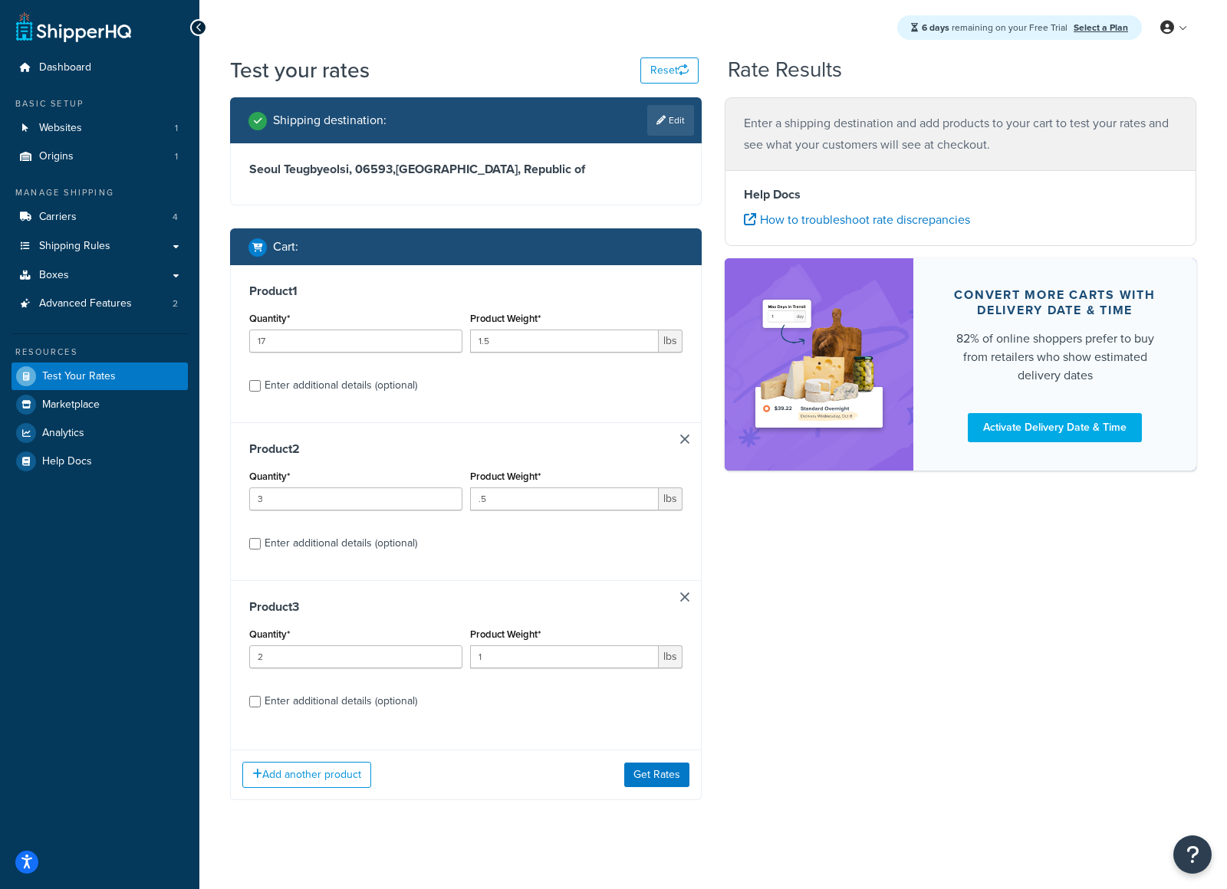
scroll to position [13, 0]
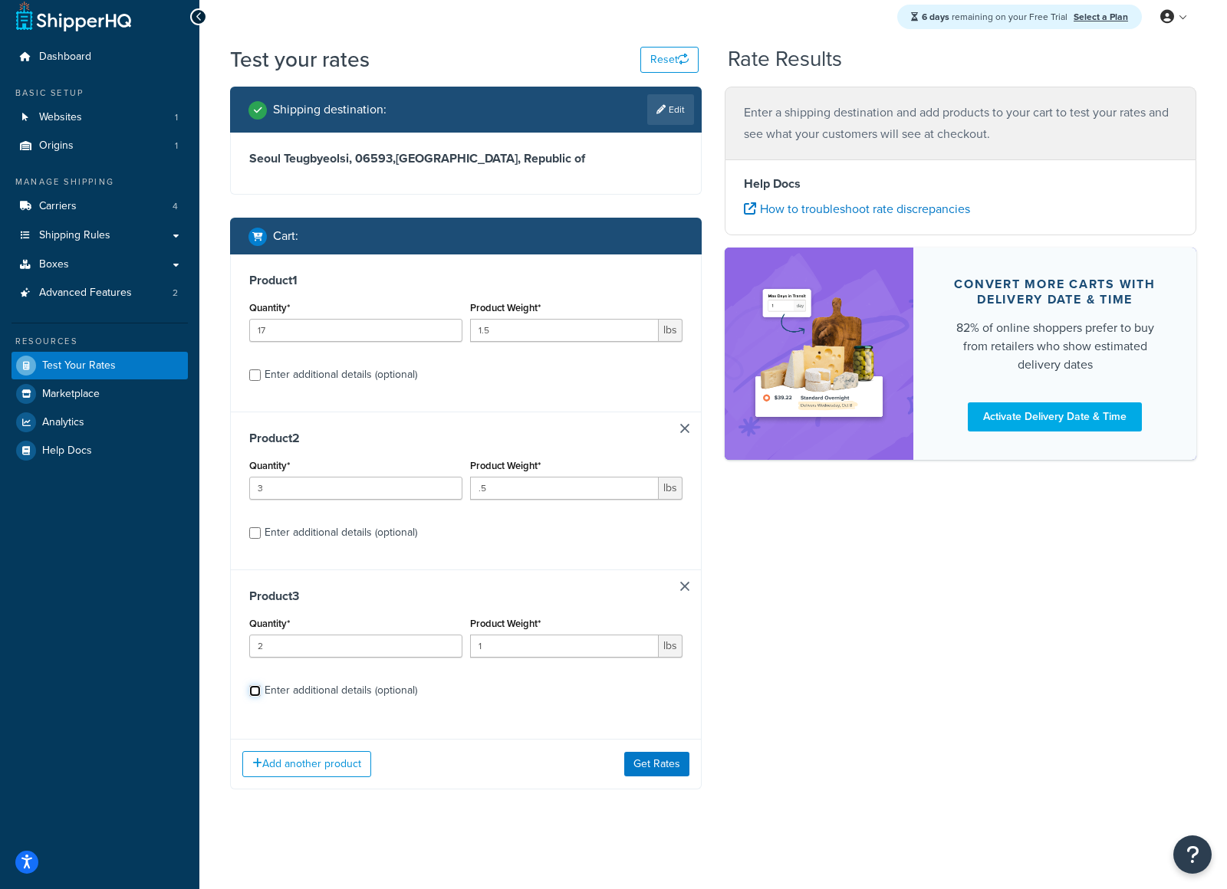
click at [251, 689] on input "Enter additional details (optional)" at bounding box center [255, 691] width 12 height 12
checkbox input "true"
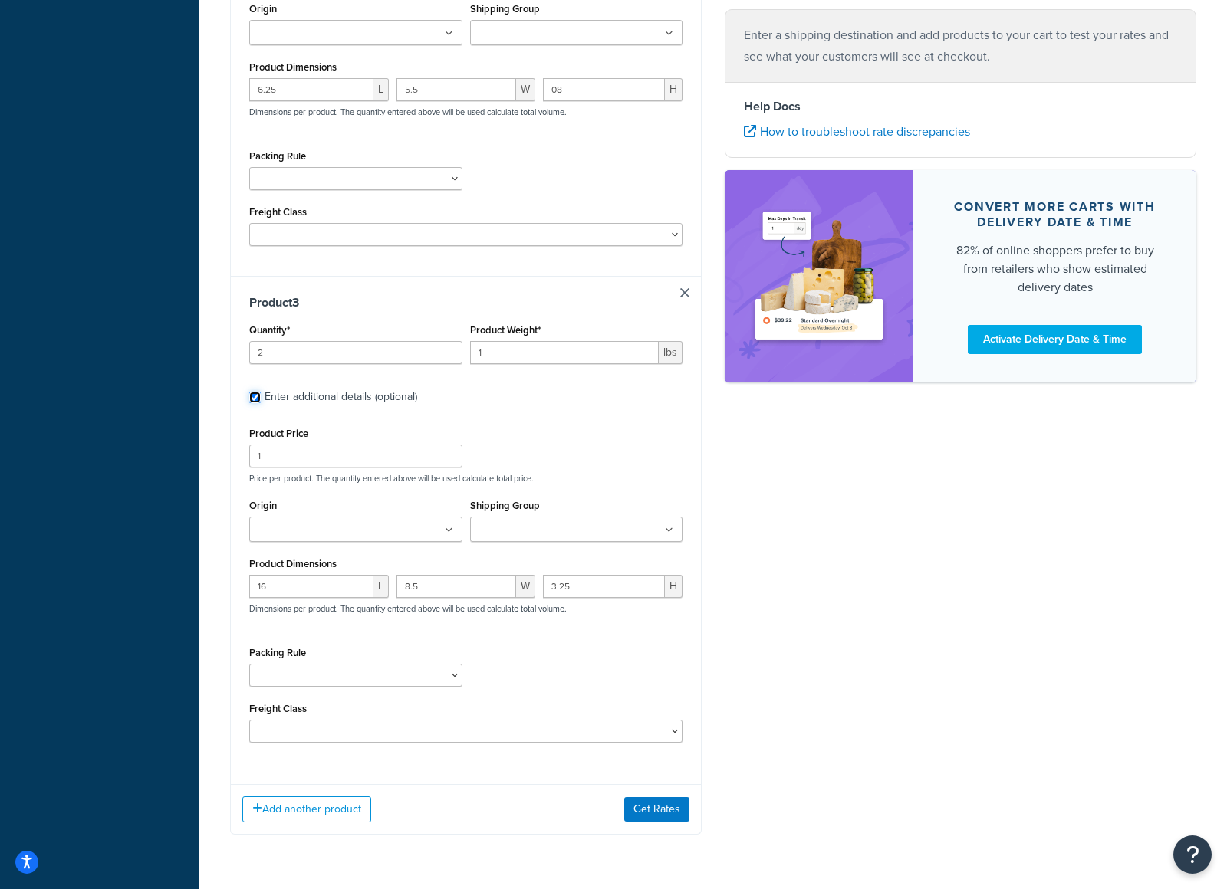
scroll to position [1034, 0]
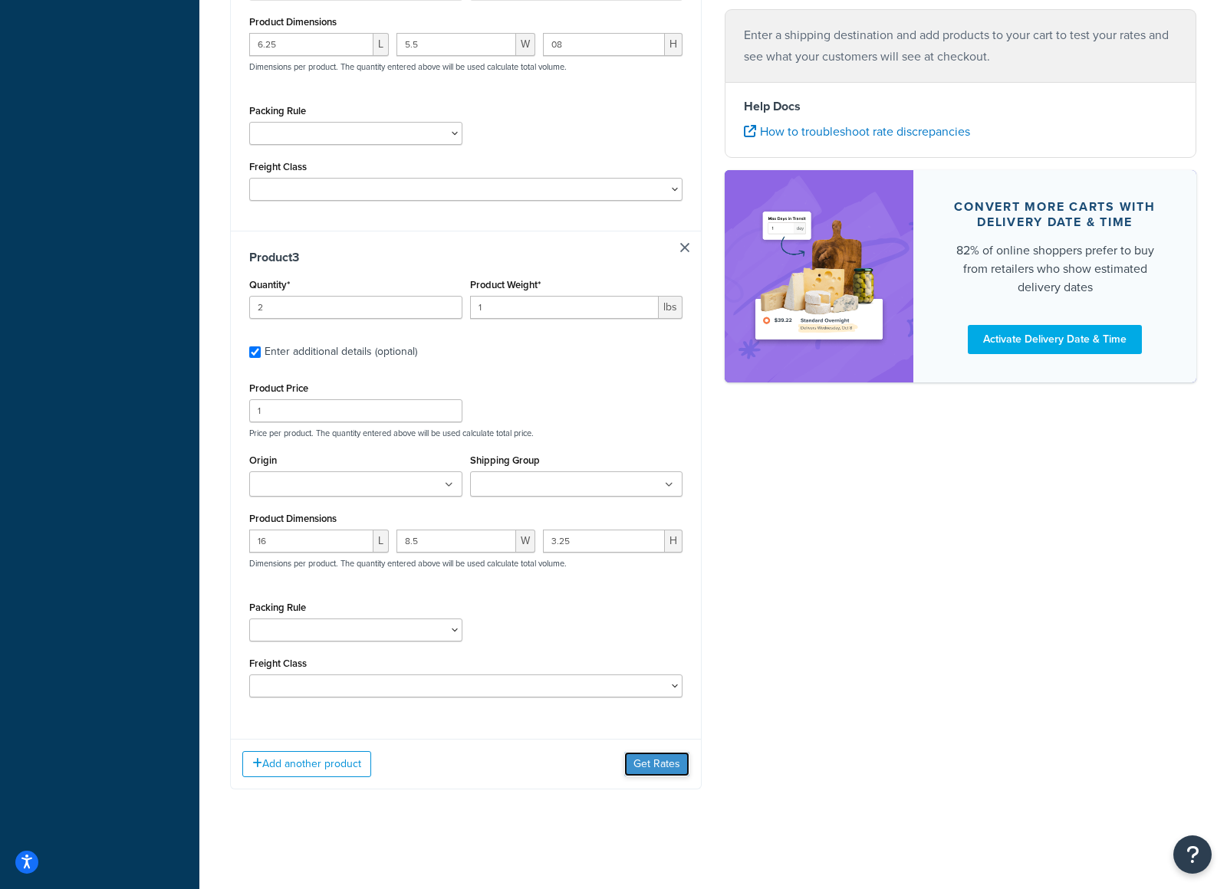
click at [650, 766] on button "Get Rates" at bounding box center [656, 764] width 65 height 25
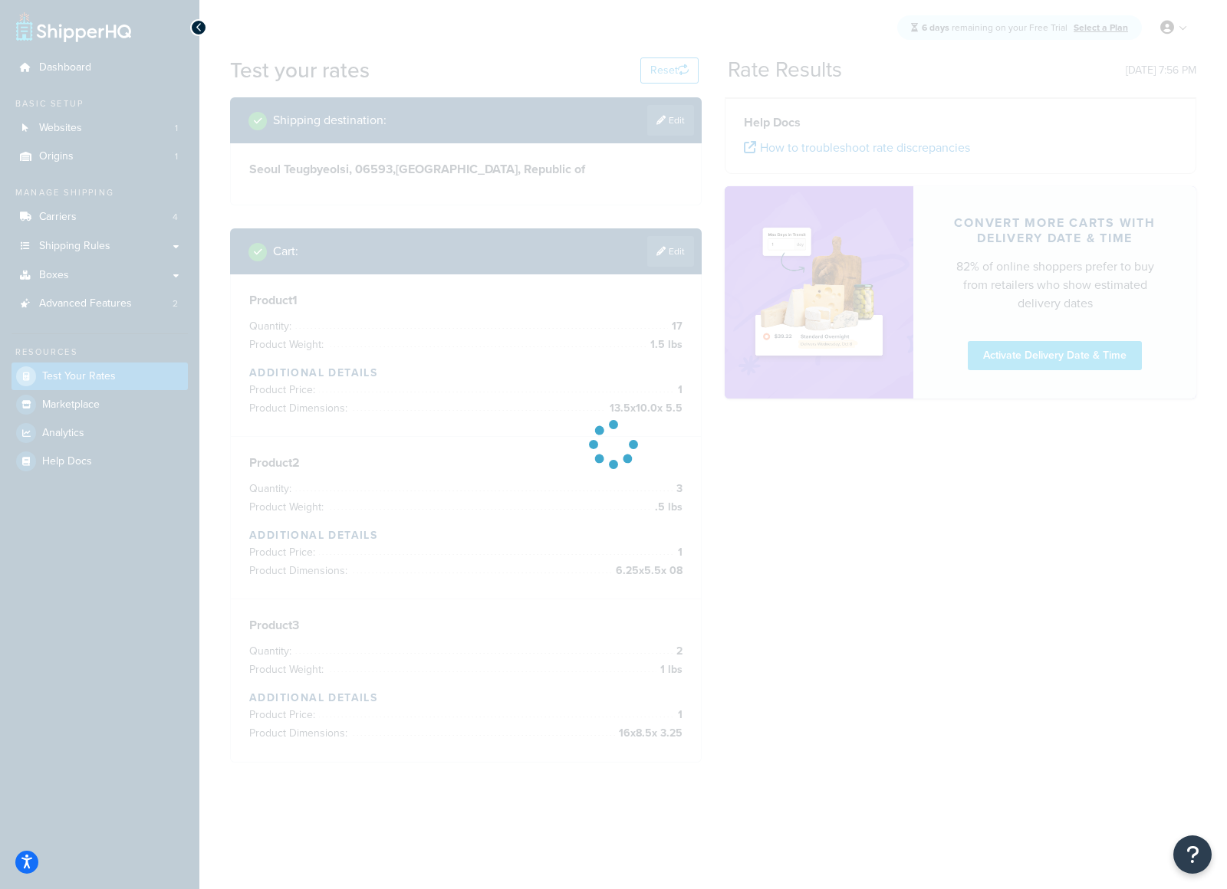
scroll to position [0, 0]
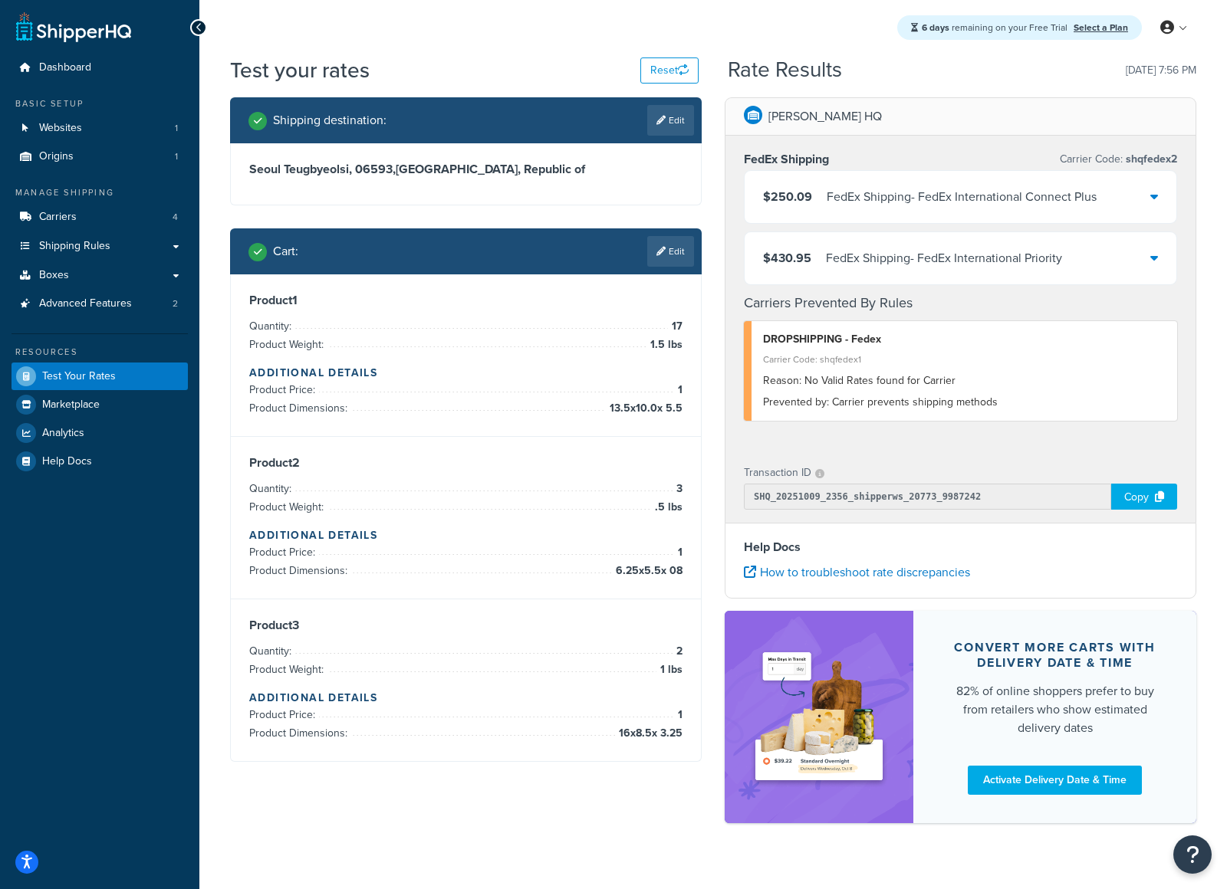
click at [1127, 213] on div "$250.09 FedEx Shipping - FedEx International Connect Plus" at bounding box center [960, 197] width 432 height 52
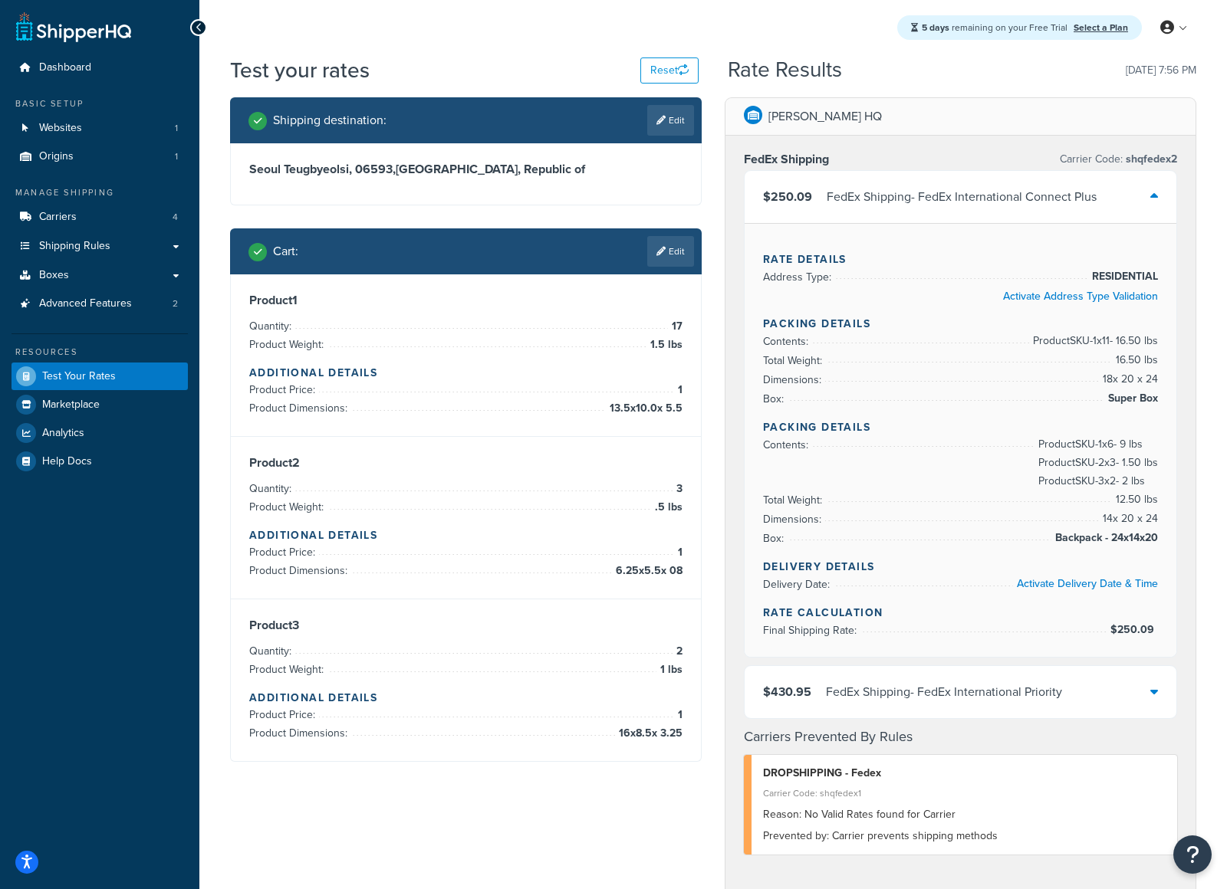
click at [678, 255] on link "Edit" at bounding box center [670, 251] width 47 height 31
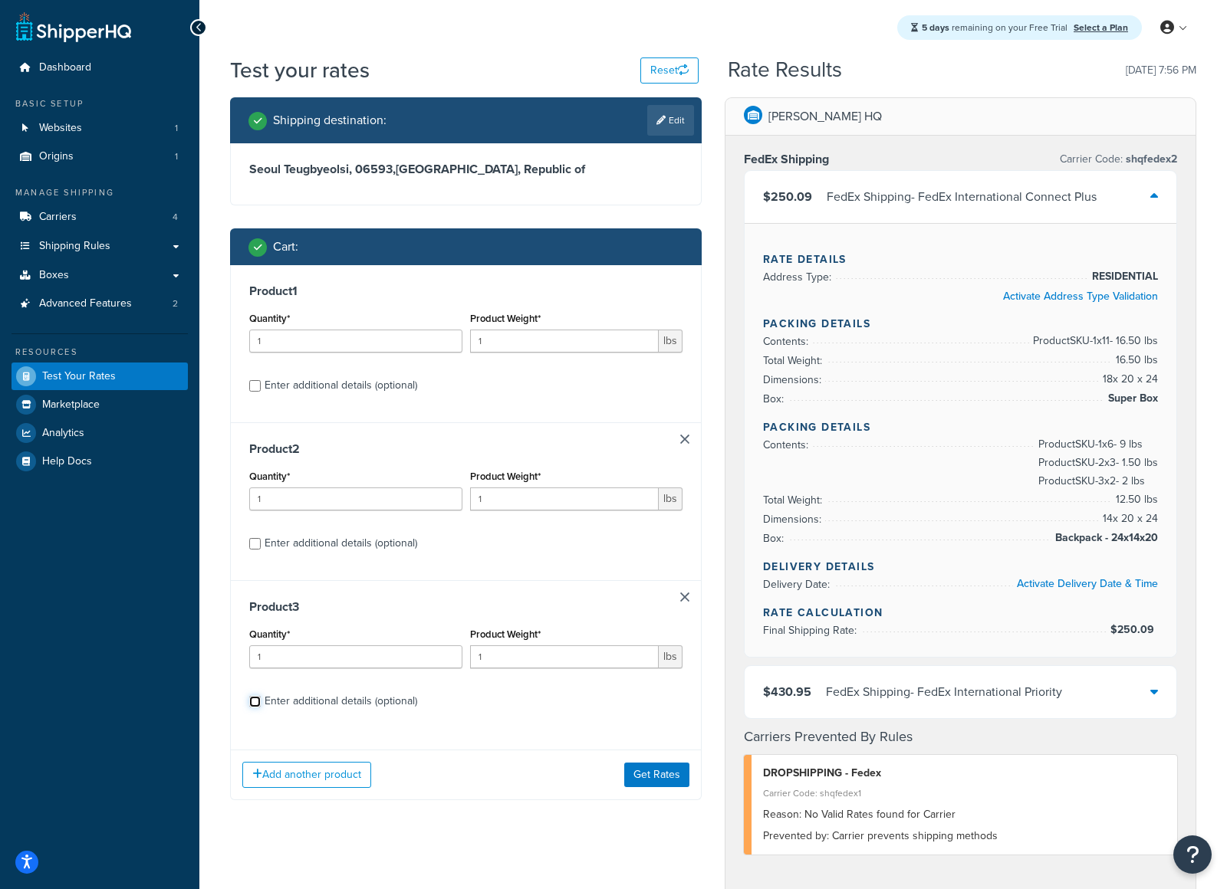
click at [260, 705] on input "Enter additional details (optional)" at bounding box center [255, 702] width 12 height 12
checkbox input "true"
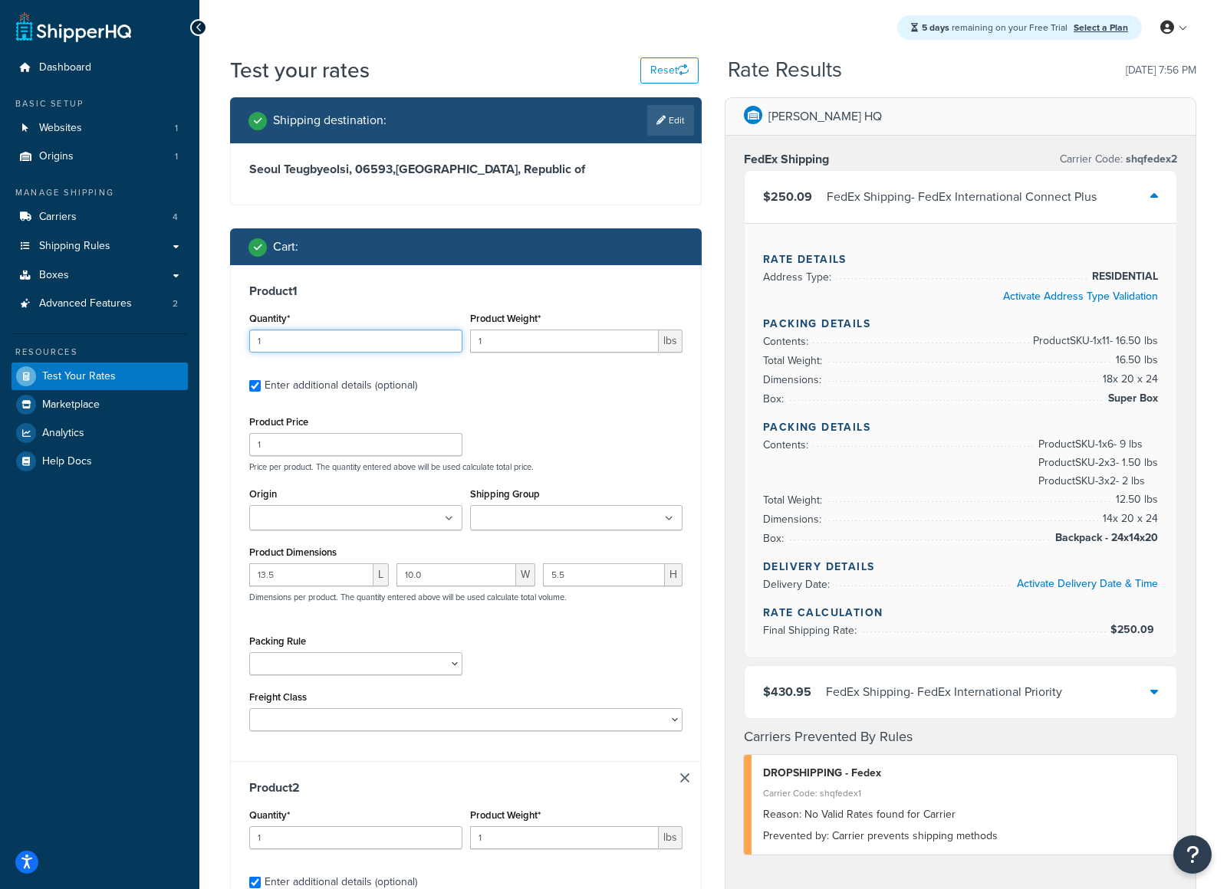
click at [371, 343] on input "1" at bounding box center [355, 341] width 213 height 23
click at [370, 343] on input "1" at bounding box center [355, 341] width 213 height 23
click at [371, 343] on input "1" at bounding box center [355, 341] width 213 height 23
type input "17"
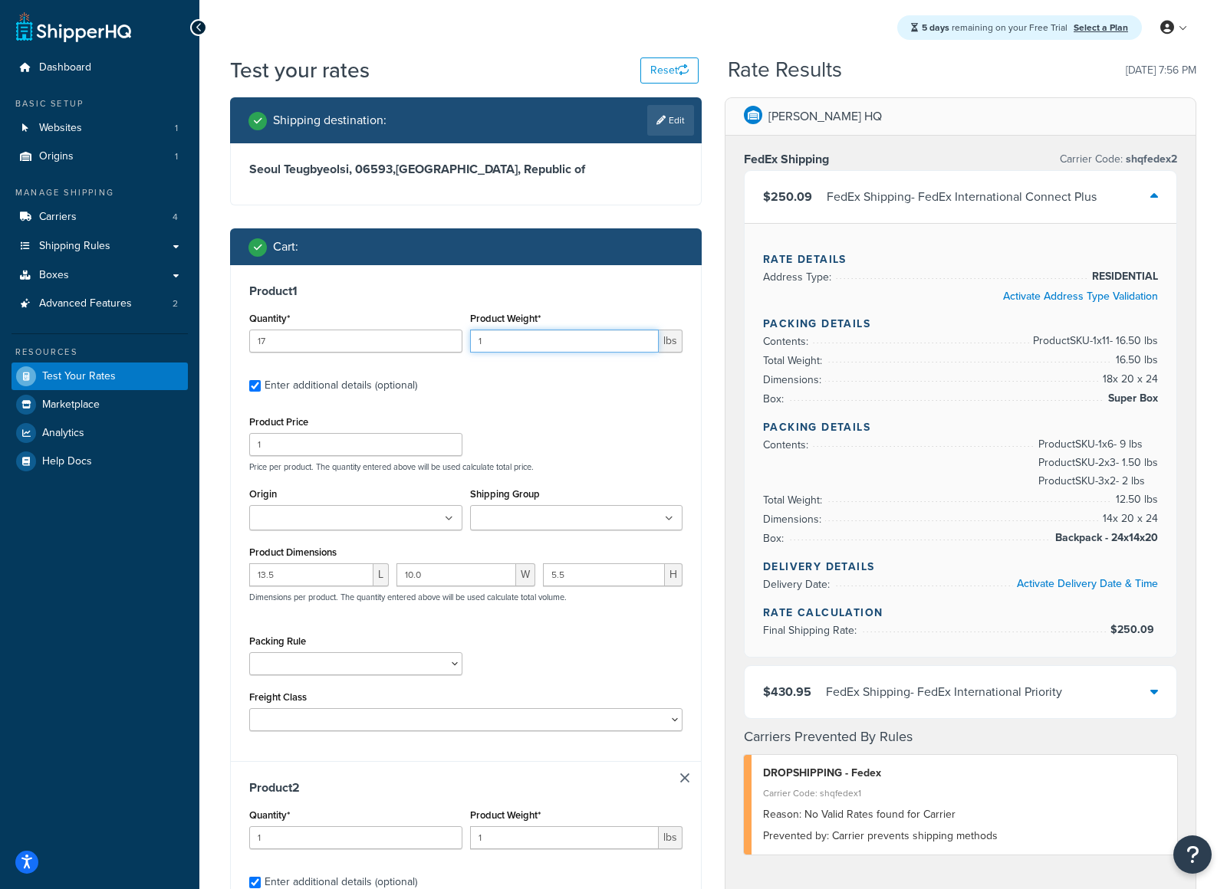
click at [527, 337] on input "1" at bounding box center [564, 341] width 189 height 23
type input "1.5"
click at [443, 267] on div "Product 1 Quantity* 17 Product Weight* 1.5 lbs Enter additional details (option…" at bounding box center [466, 513] width 470 height 496
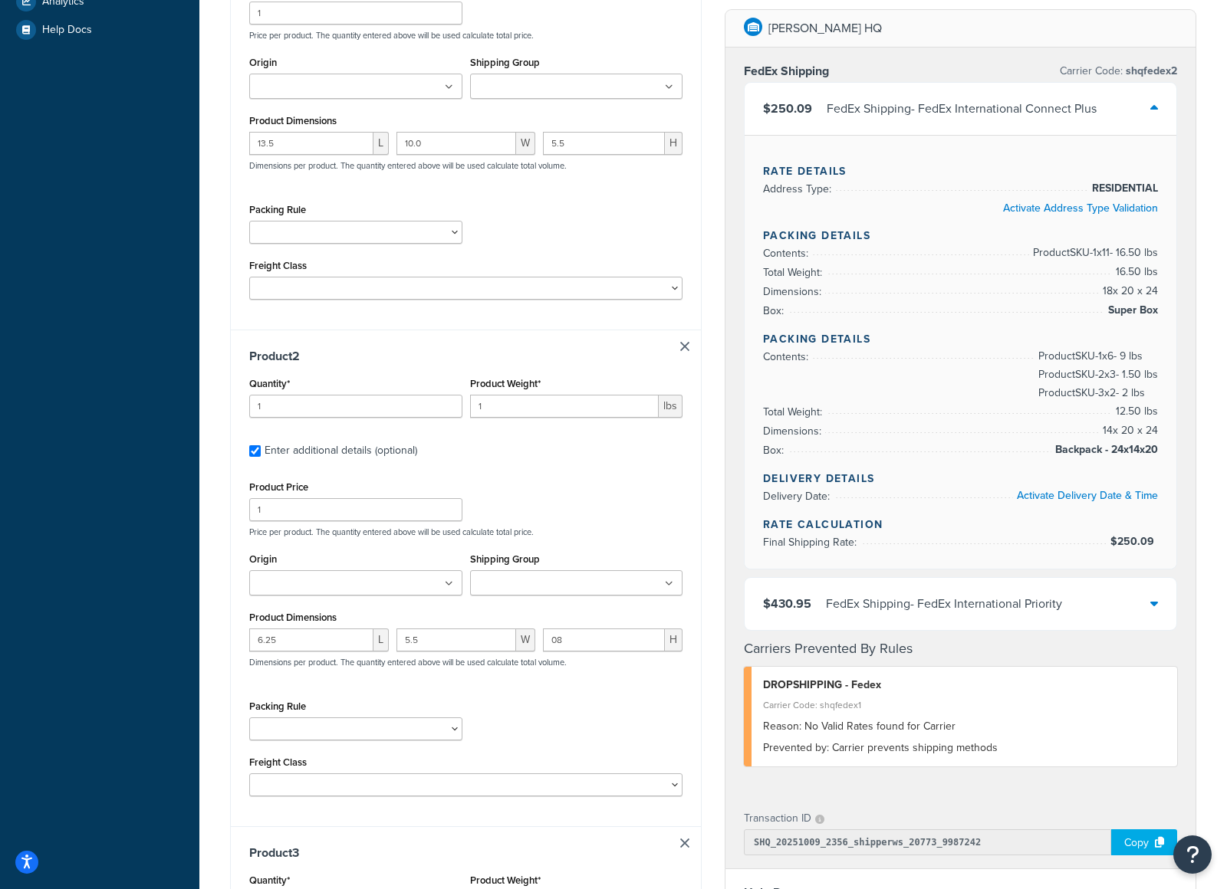
scroll to position [430, 0]
click at [355, 415] on input "1" at bounding box center [355, 407] width 213 height 23
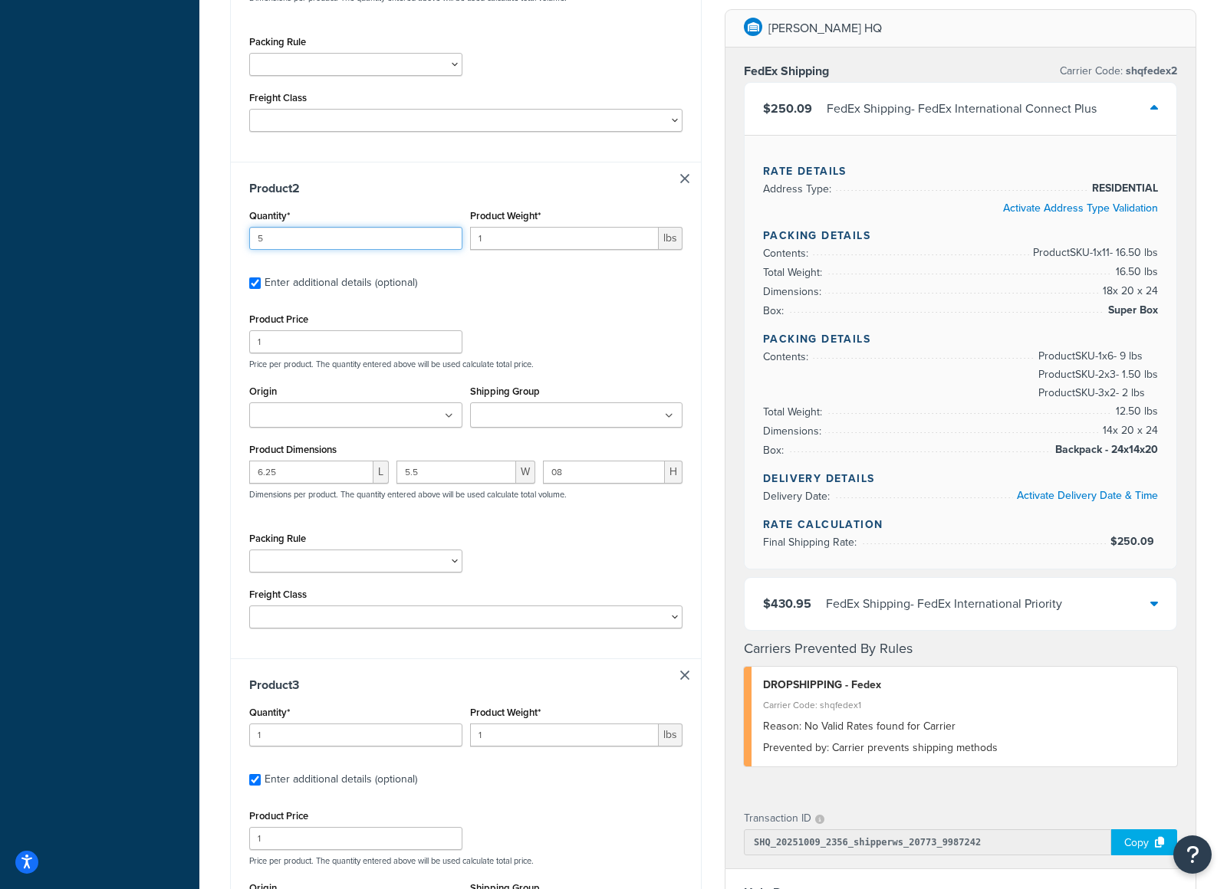
scroll to position [623, 0]
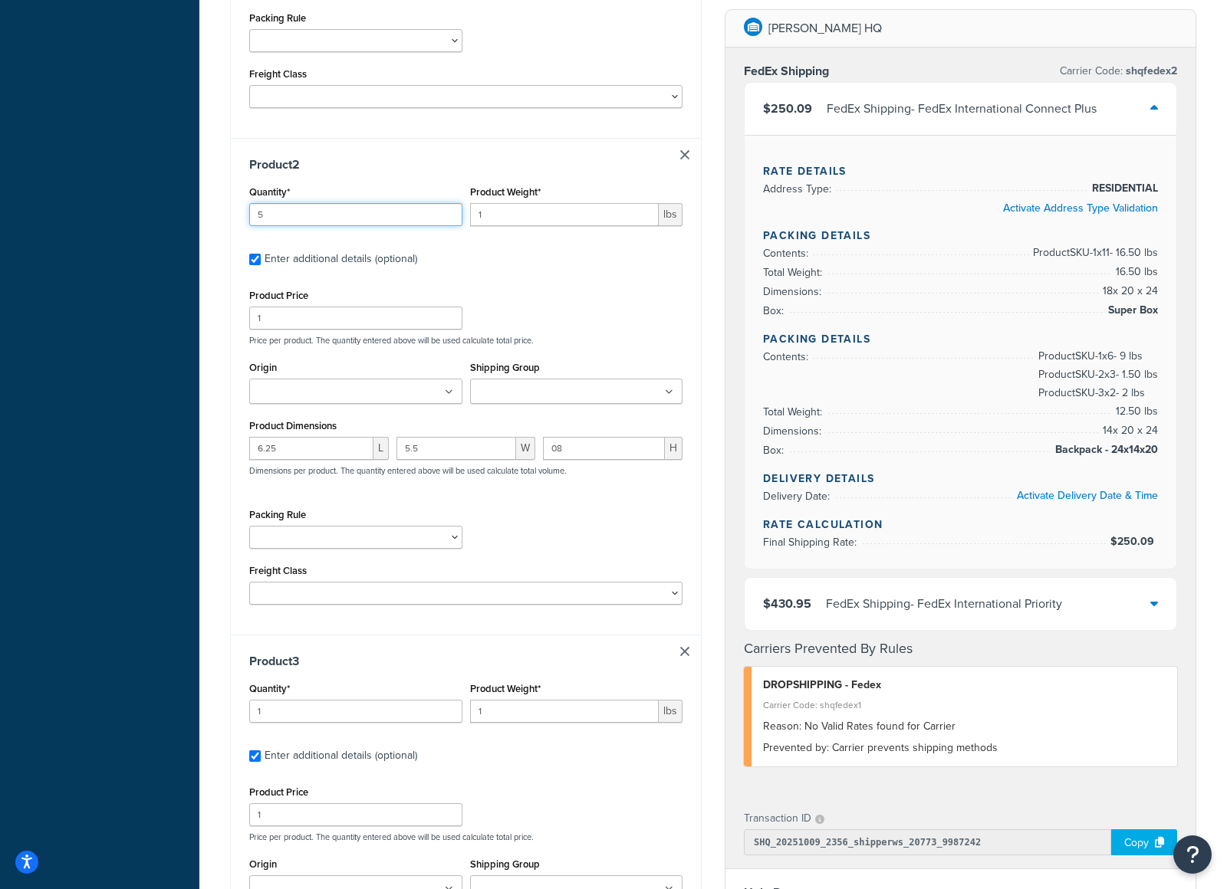
type input "5"
click at [541, 214] on input "1" at bounding box center [564, 214] width 189 height 23
type input ".5"
click at [324, 220] on input "5" at bounding box center [355, 214] width 213 height 23
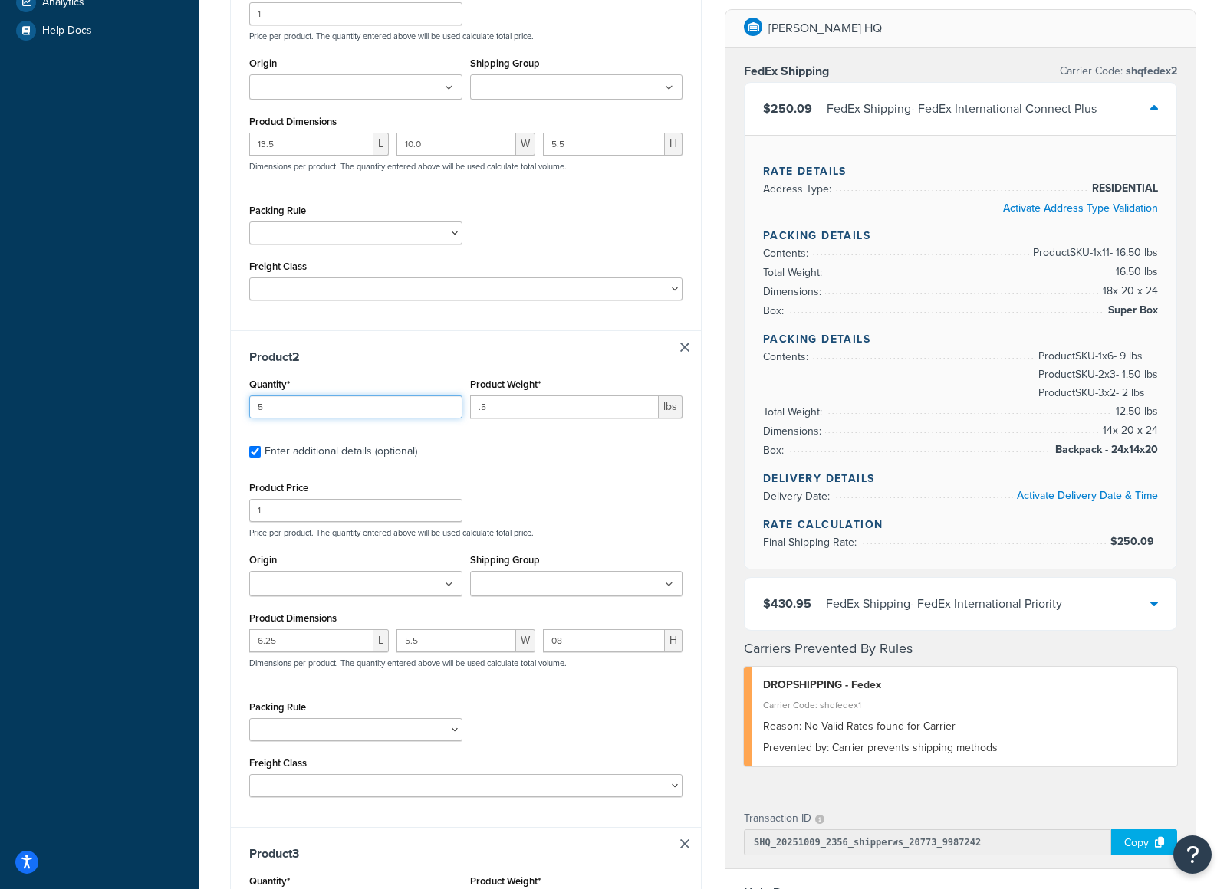
scroll to position [424, 0]
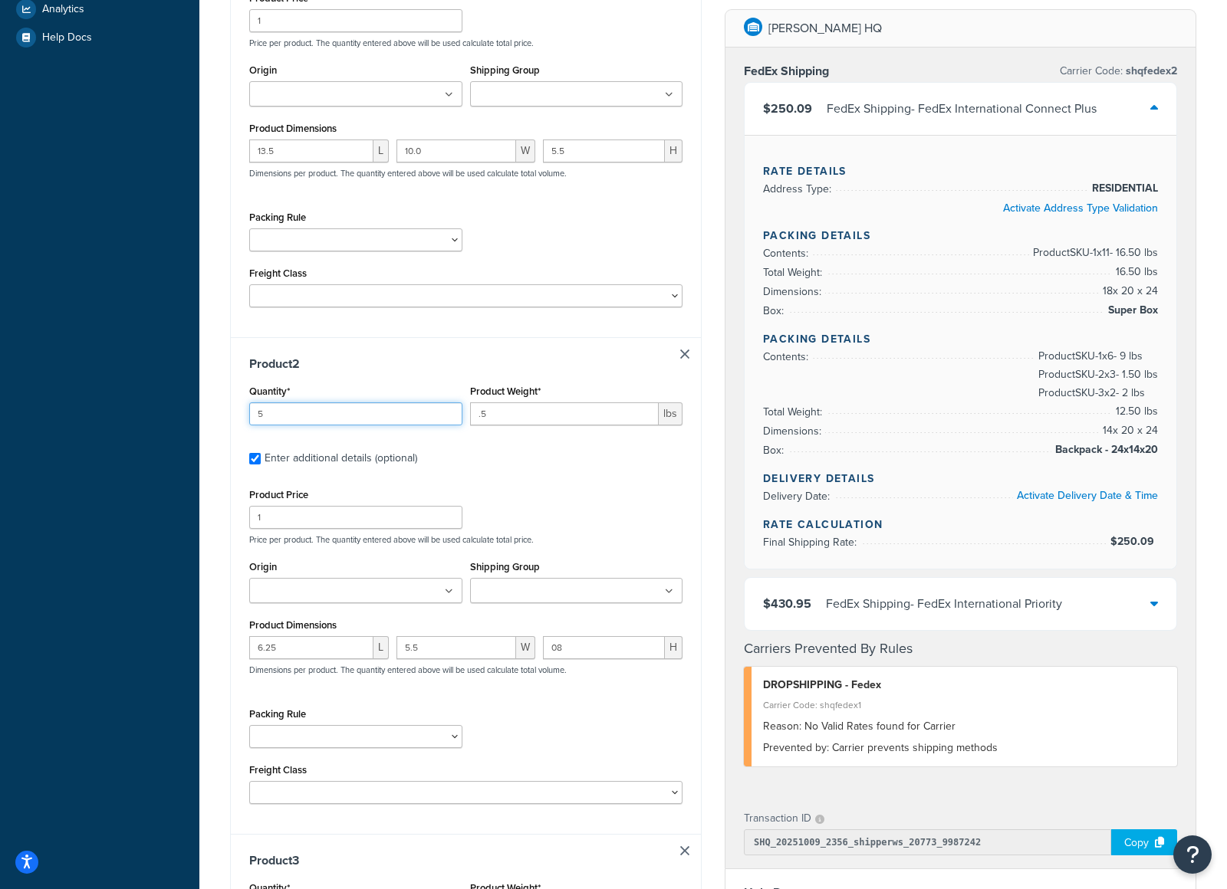
click at [317, 420] on input "5" at bounding box center [355, 414] width 213 height 23
click at [317, 421] on input "5" at bounding box center [355, 414] width 213 height 23
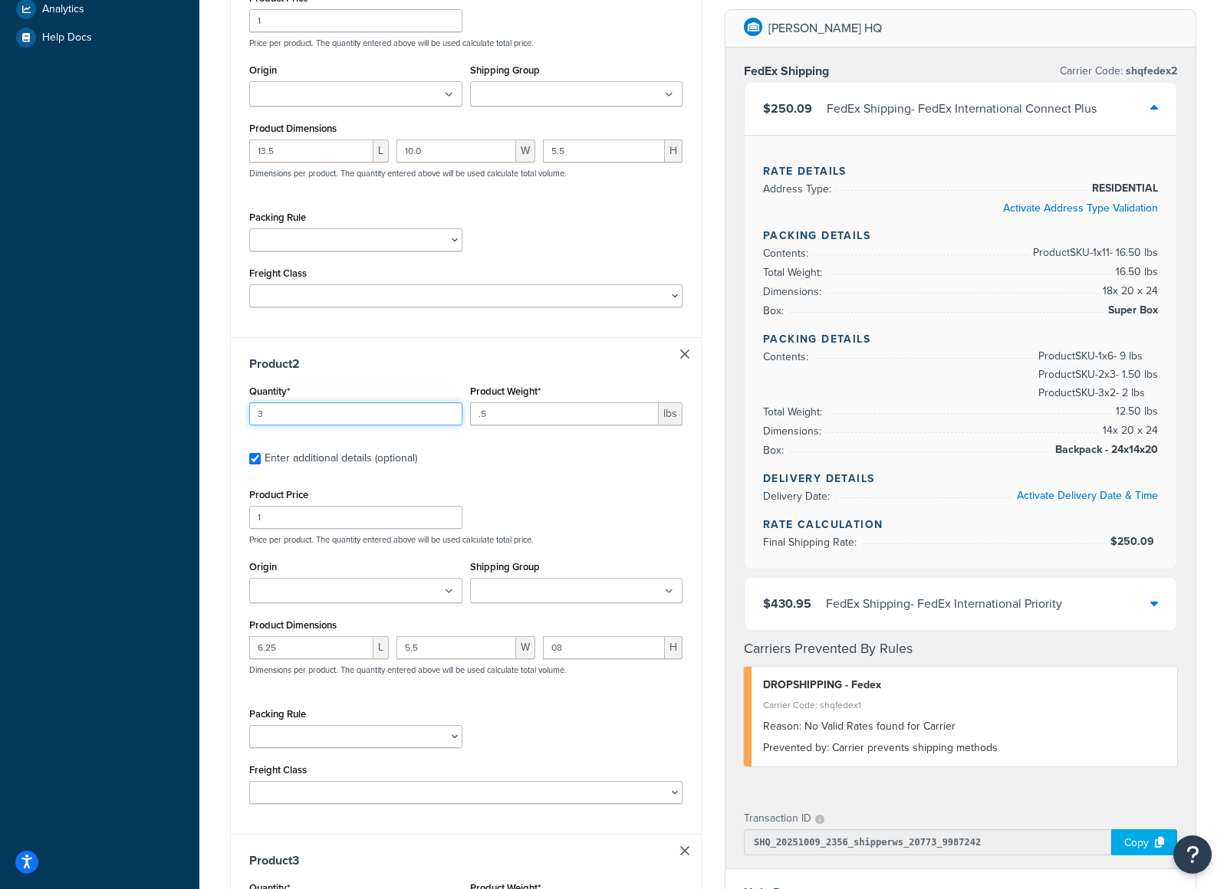
type input "3"
click at [376, 354] on div "Product 2 Quantity* 3 Product Weight* .5 lbs Enter additional details (optional…" at bounding box center [466, 585] width 470 height 497
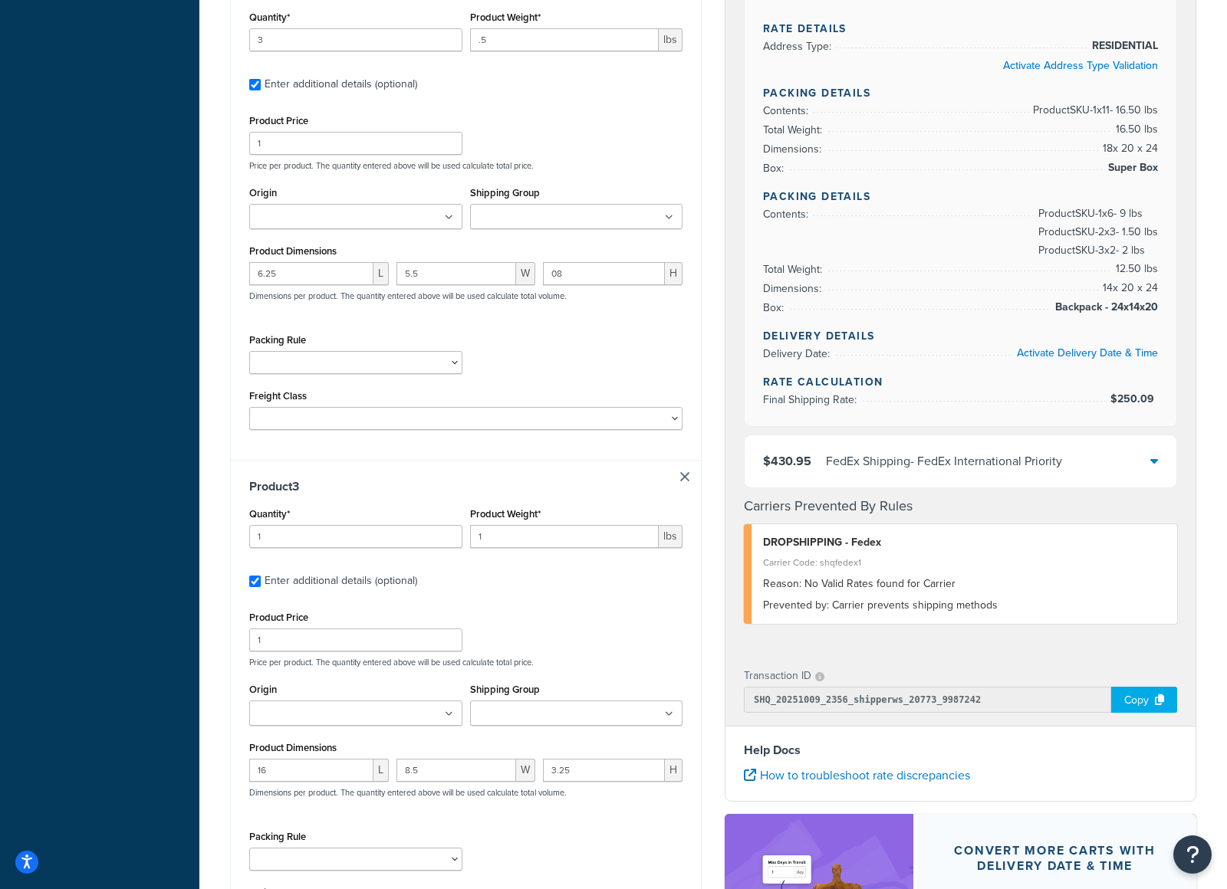
scroll to position [807, 0]
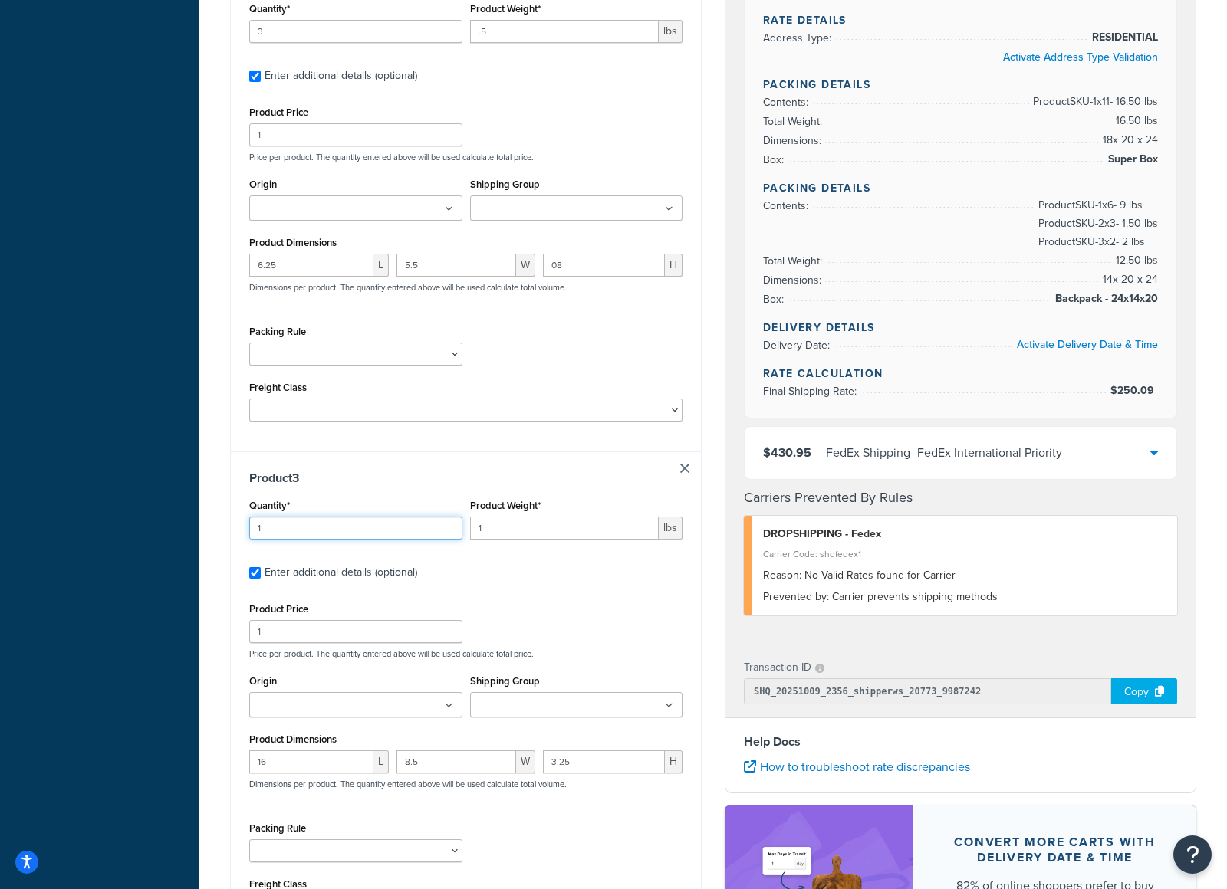
click at [314, 532] on input "1" at bounding box center [355, 528] width 213 height 23
drag, startPoint x: 445, startPoint y: 528, endPoint x: 462, endPoint y: 530, distance: 16.9
type input "2"
click at [445, 528] on input "2" at bounding box center [355, 528] width 213 height 23
click at [547, 534] on input "1" at bounding box center [564, 528] width 189 height 23
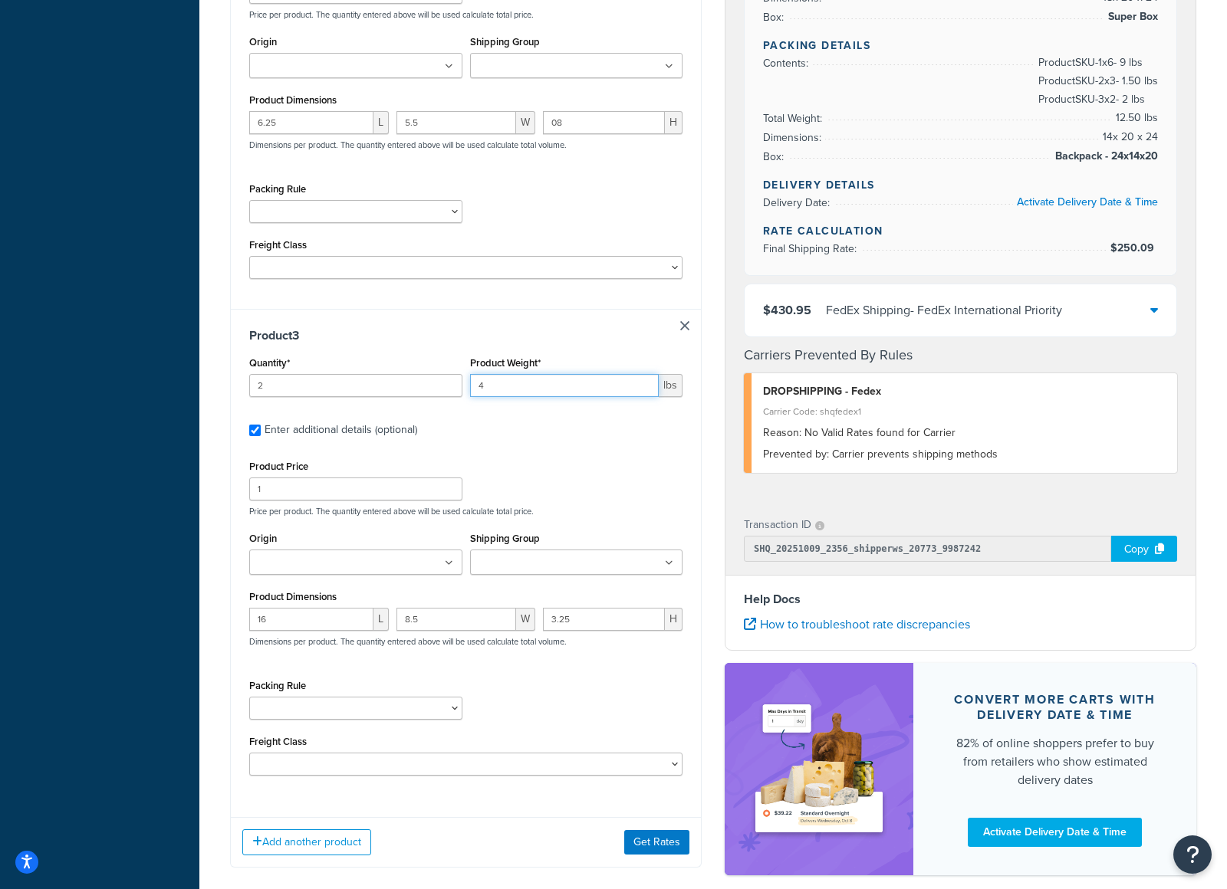
scroll to position [1034, 0]
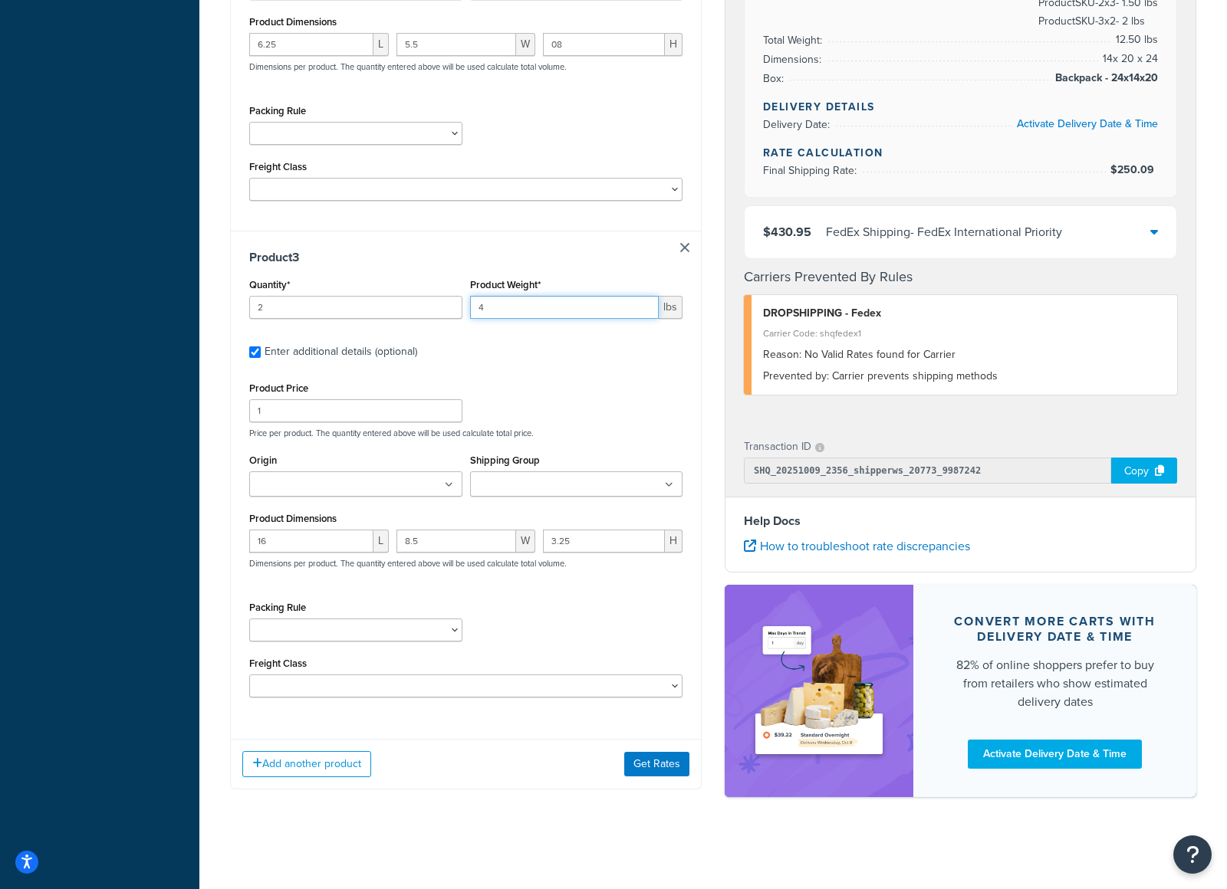
type input "4"
click at [646, 776] on div "Add another product Get Rates" at bounding box center [466, 764] width 470 height 50
click at [652, 767] on button "Get Rates" at bounding box center [656, 764] width 65 height 25
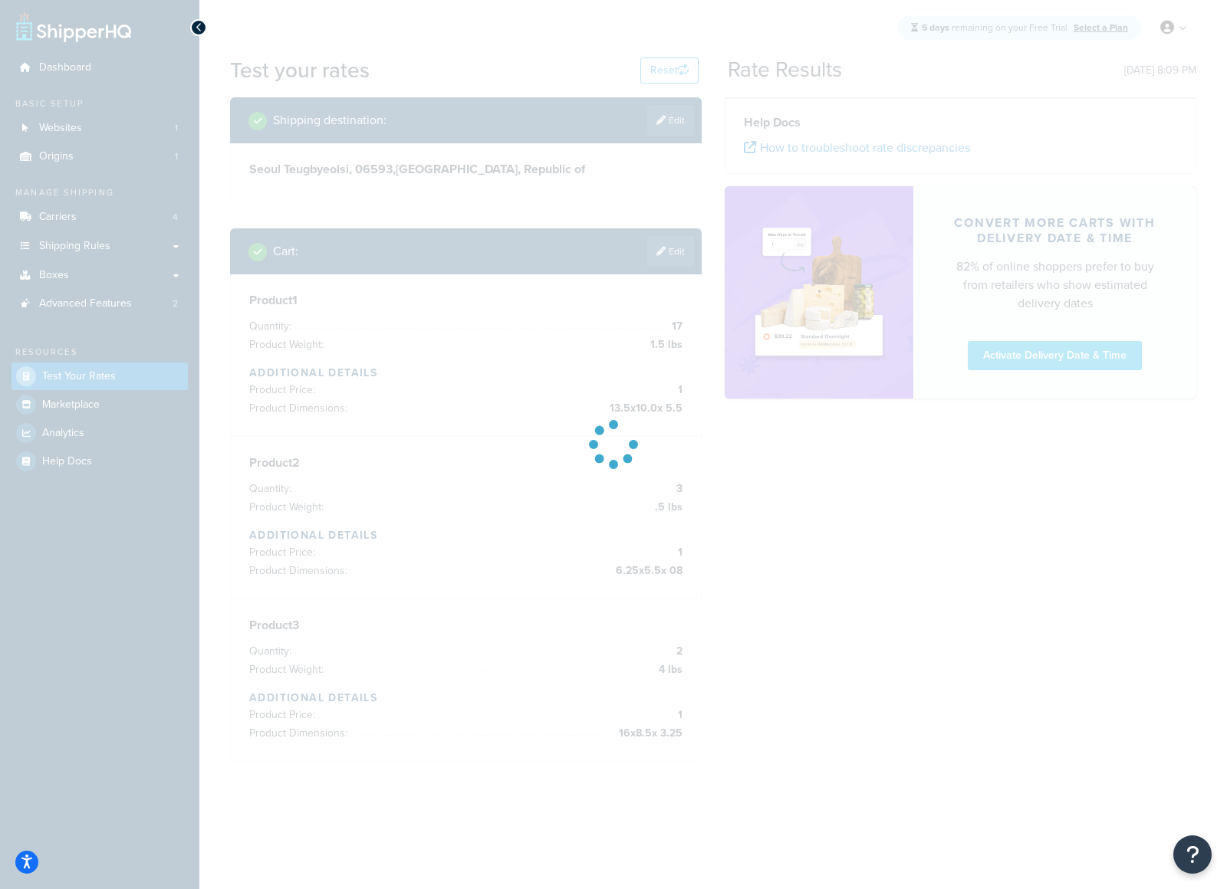
scroll to position [0, 0]
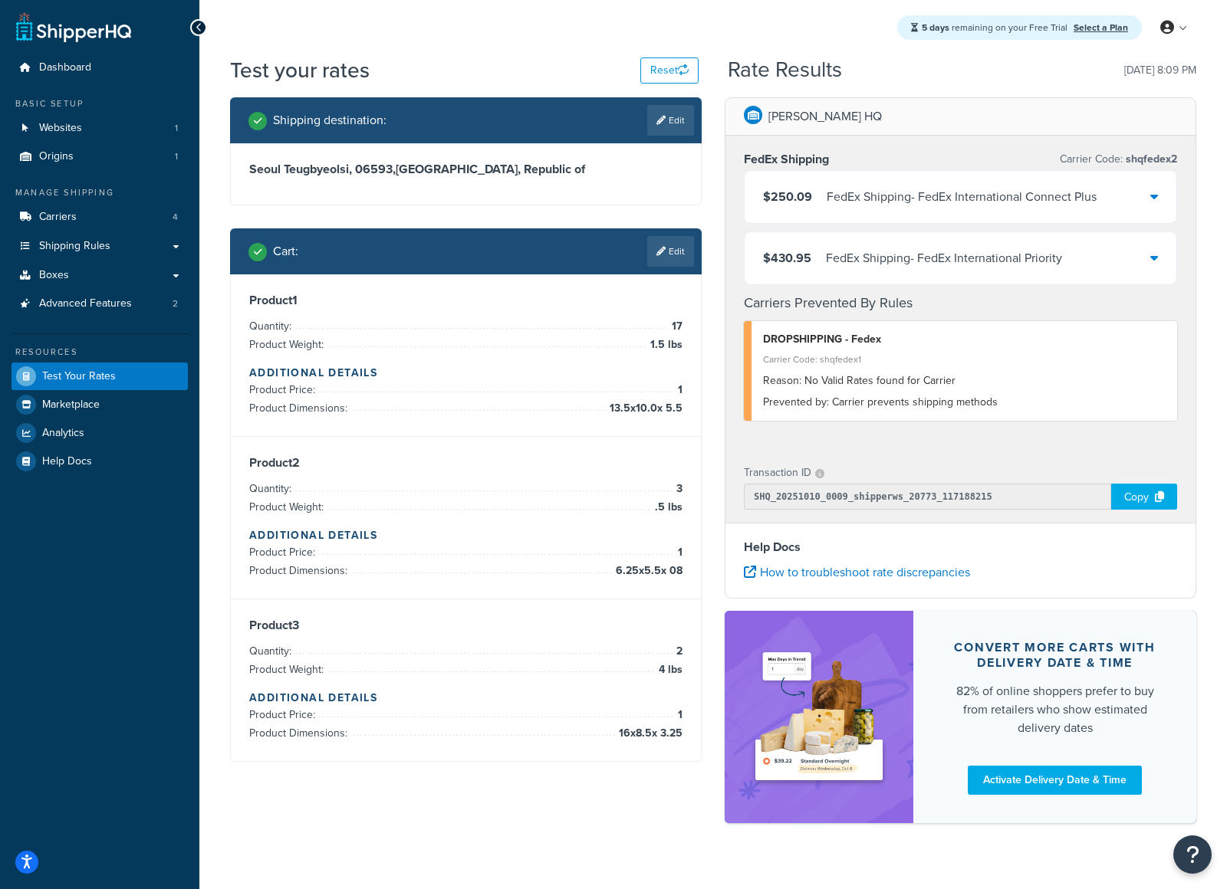
click at [640, 226] on div "Shipping destination : Edit [GEOGRAPHIC_DATA] Teugbyeolsi, 06593 , [GEOGRAPHIC_…" at bounding box center [466, 441] width 495 height 688
click at [651, 238] on link "Edit" at bounding box center [670, 251] width 47 height 31
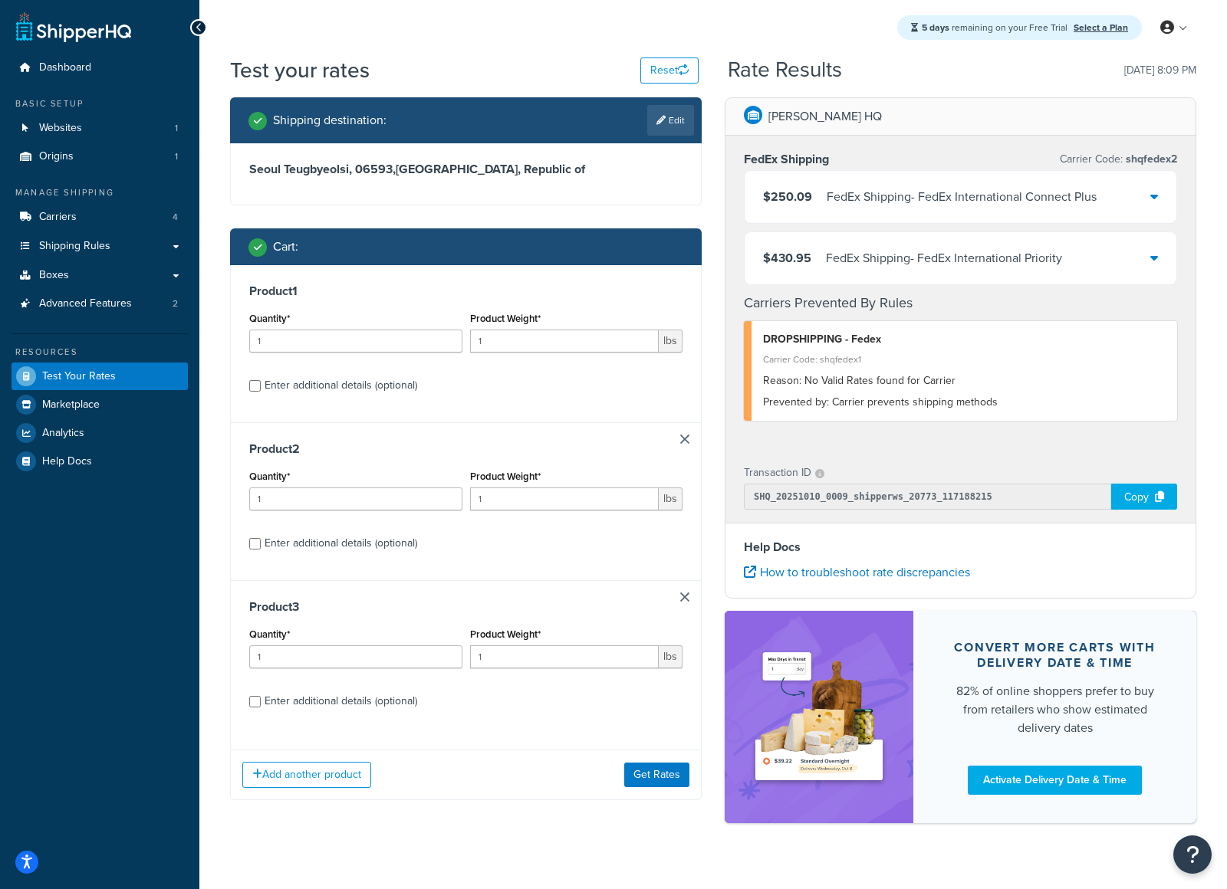
click at [263, 392] on div "Enter additional details (optional)" at bounding box center [465, 384] width 433 height 25
click at [262, 386] on div "Enter additional details (optional)" at bounding box center [465, 384] width 433 height 25
click at [257, 385] on input "Enter additional details (optional)" at bounding box center [255, 386] width 12 height 12
checkbox input "true"
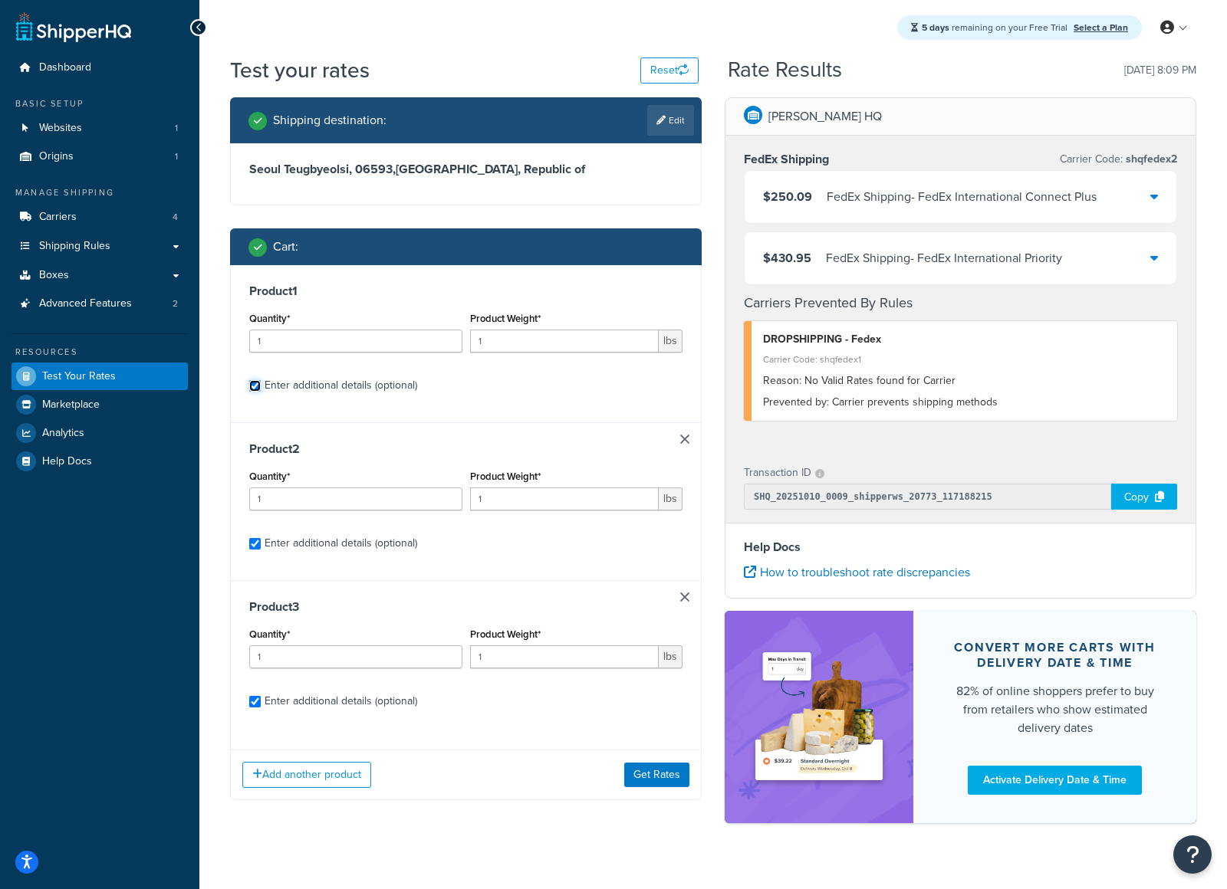
checkbox input "true"
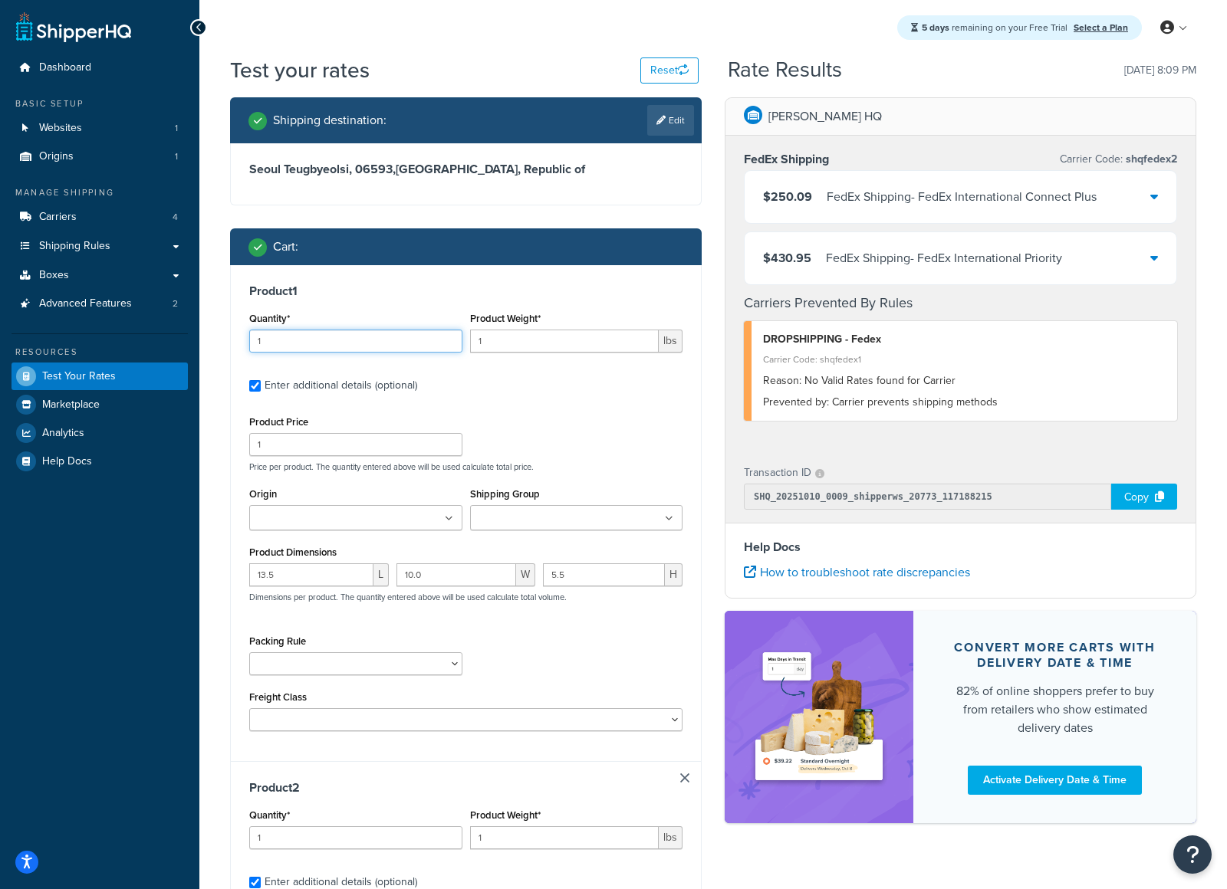
click at [389, 350] on input "1" at bounding box center [355, 341] width 213 height 23
type input "17"
click at [573, 341] on input "1" at bounding box center [564, 341] width 189 height 23
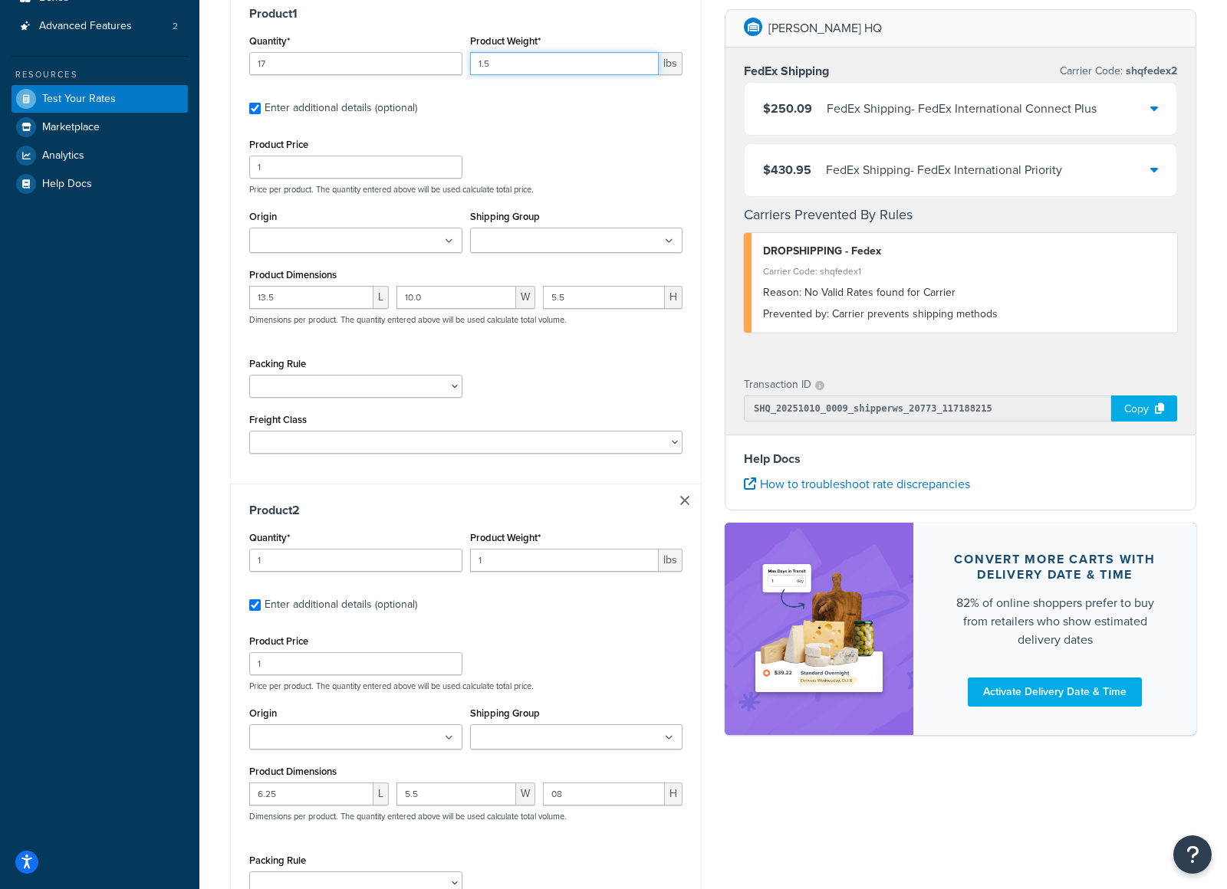
scroll to position [281, 0]
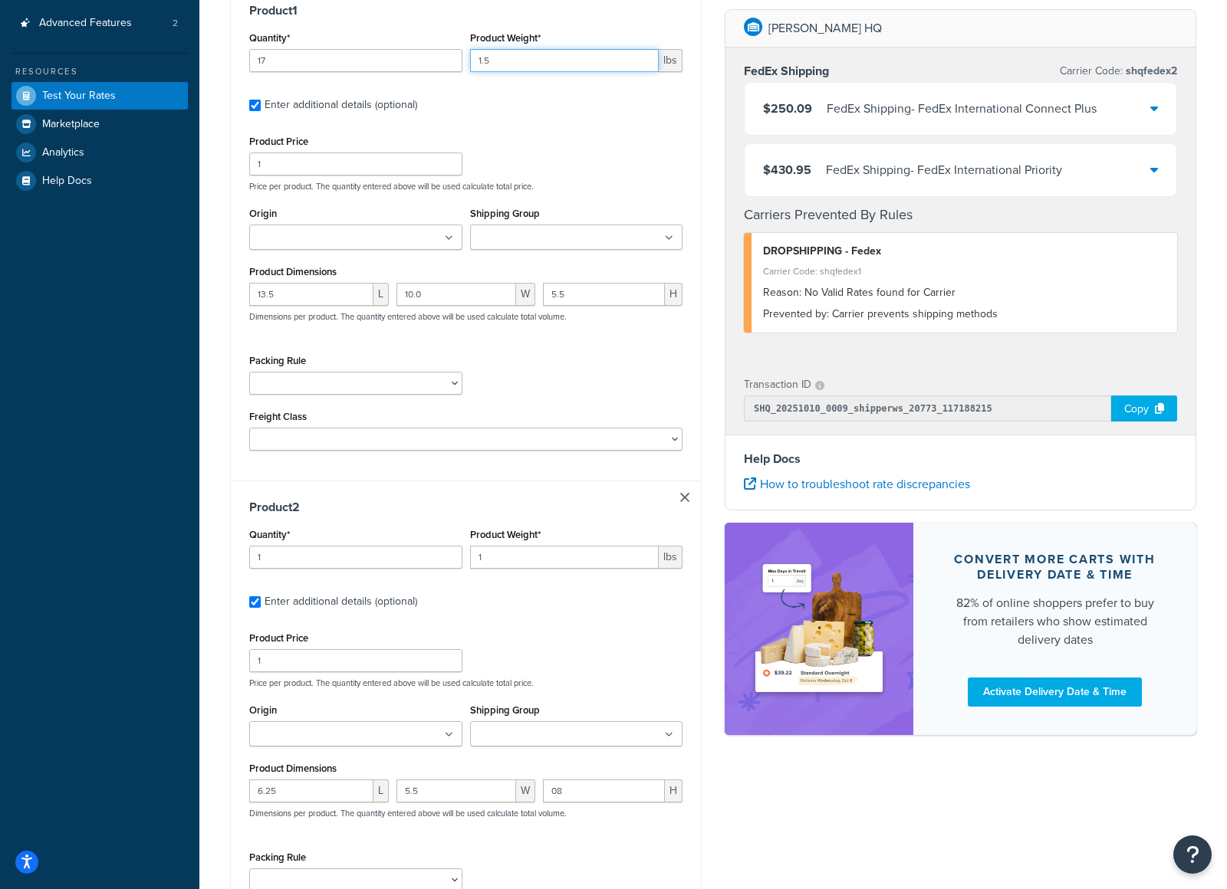
type input "1"
type input "3"
click at [396, 567] on input "1" at bounding box center [355, 557] width 213 height 23
click at [397, 564] on input "1" at bounding box center [355, 557] width 213 height 23
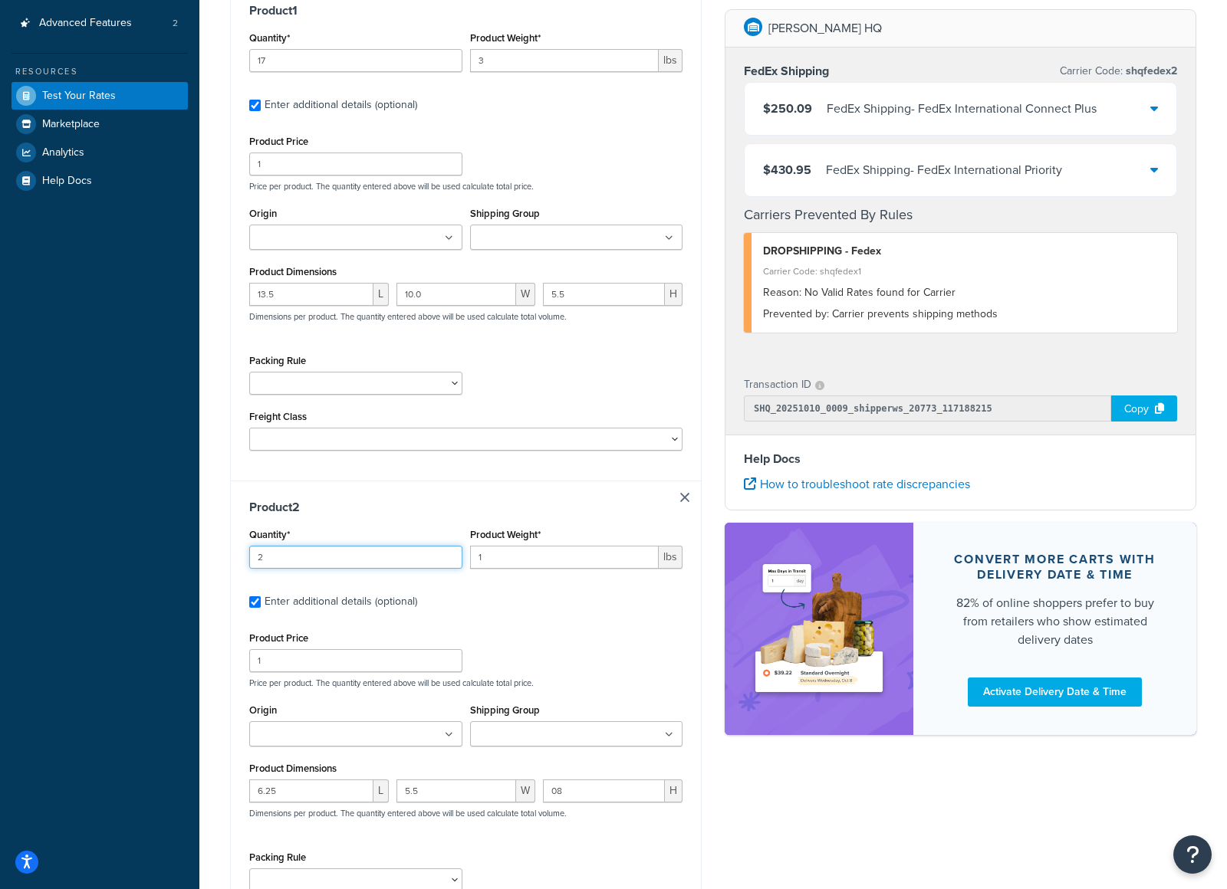
click at [447, 558] on input "2" at bounding box center [355, 557] width 213 height 23
type input "3"
click at [447, 558] on input "3" at bounding box center [355, 557] width 213 height 23
click at [545, 562] on input "1" at bounding box center [564, 557] width 189 height 23
click at [642, 562] on input "0" at bounding box center [564, 557] width 189 height 23
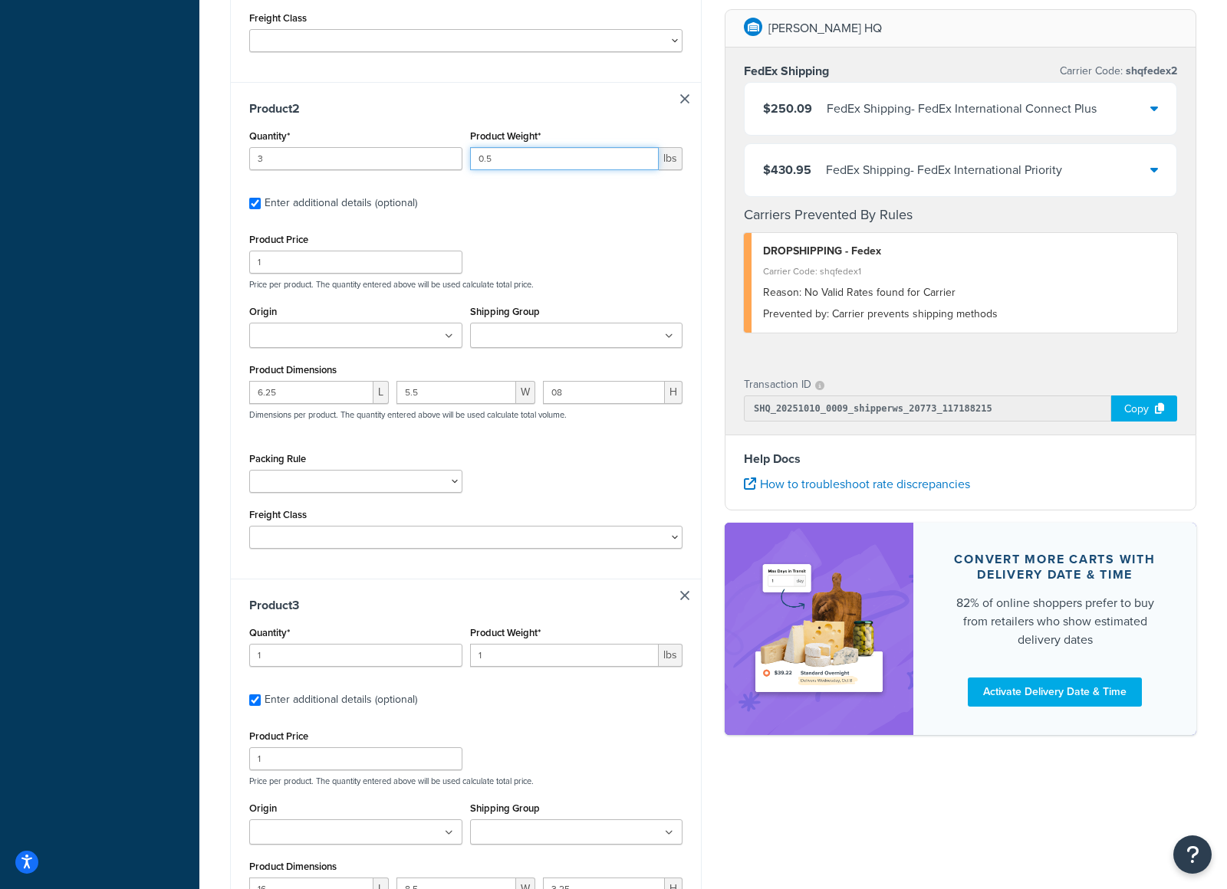
scroll to position [687, 0]
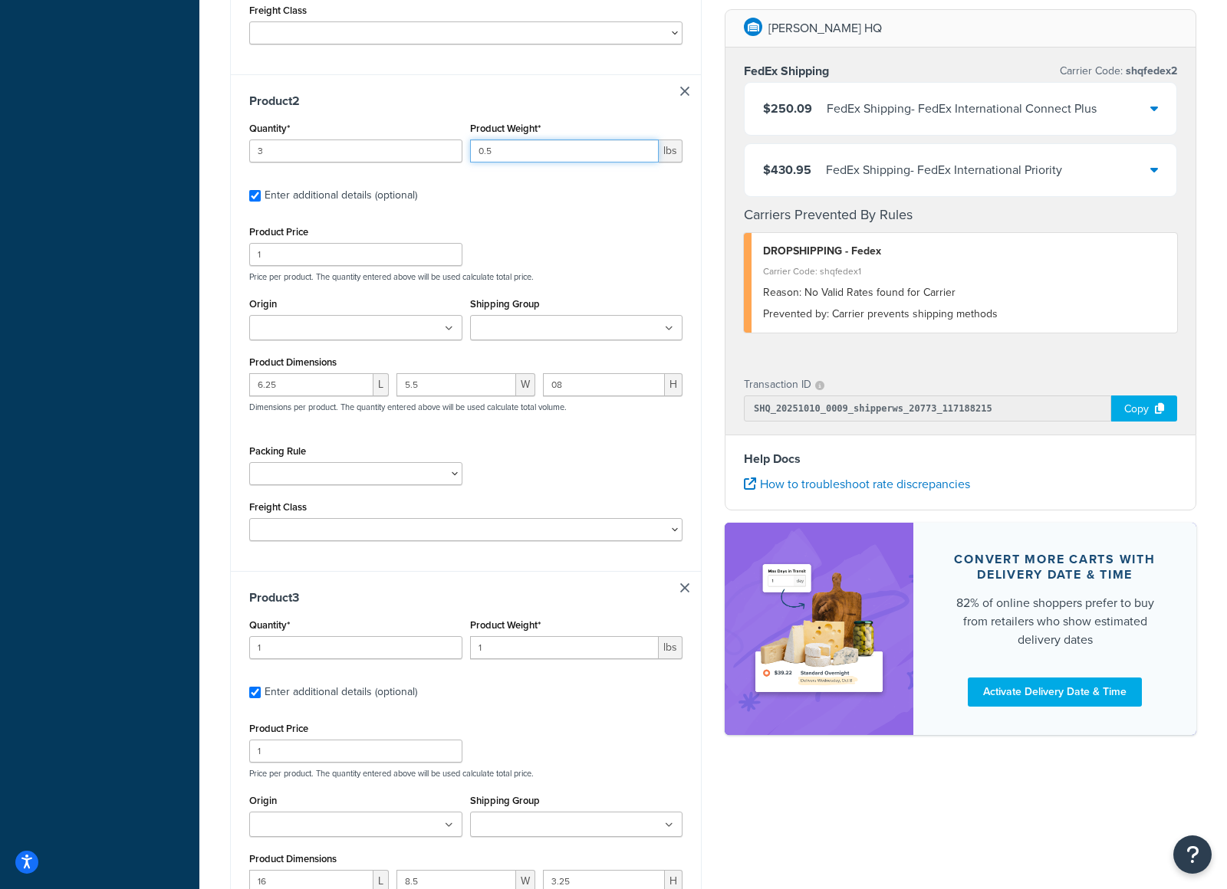
type input "0.5"
click at [340, 651] on input "1" at bounding box center [355, 647] width 213 height 23
type input "2"
click at [449, 647] on input "2" at bounding box center [355, 647] width 213 height 23
click at [647, 649] on input "2" at bounding box center [564, 647] width 189 height 23
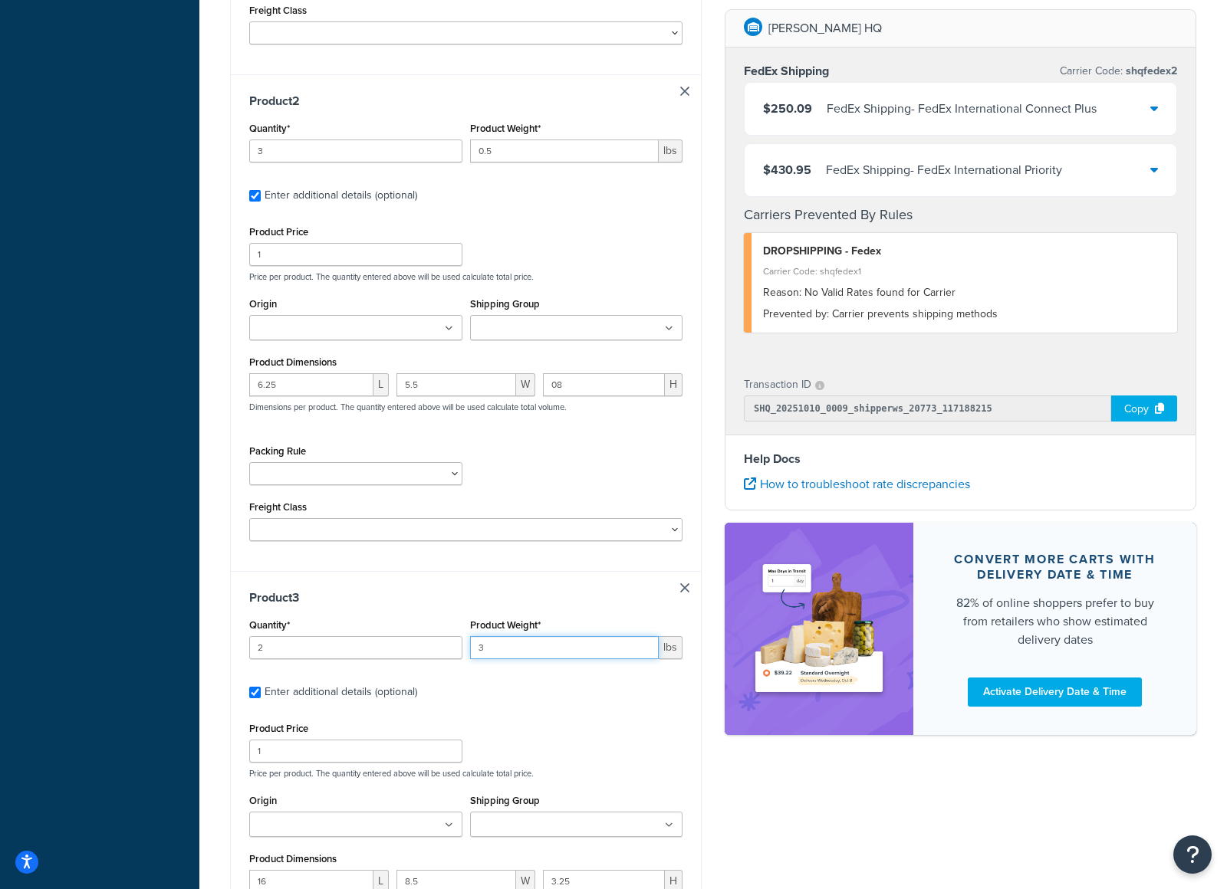
click at [647, 649] on input "3" at bounding box center [564, 647] width 189 height 23
type input "4"
click at [647, 649] on input "4" at bounding box center [564, 647] width 189 height 23
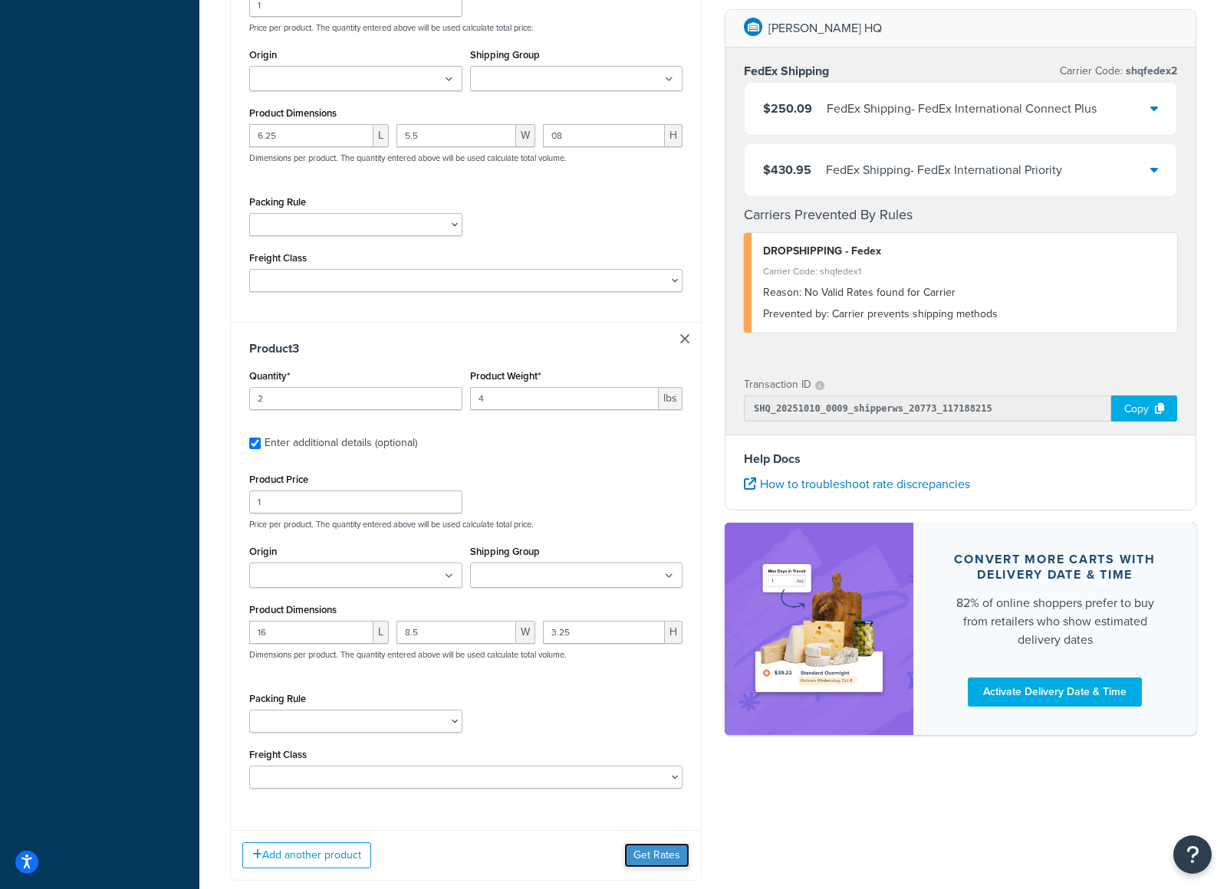
click at [666, 868] on button "Get Rates" at bounding box center [656, 855] width 65 height 25
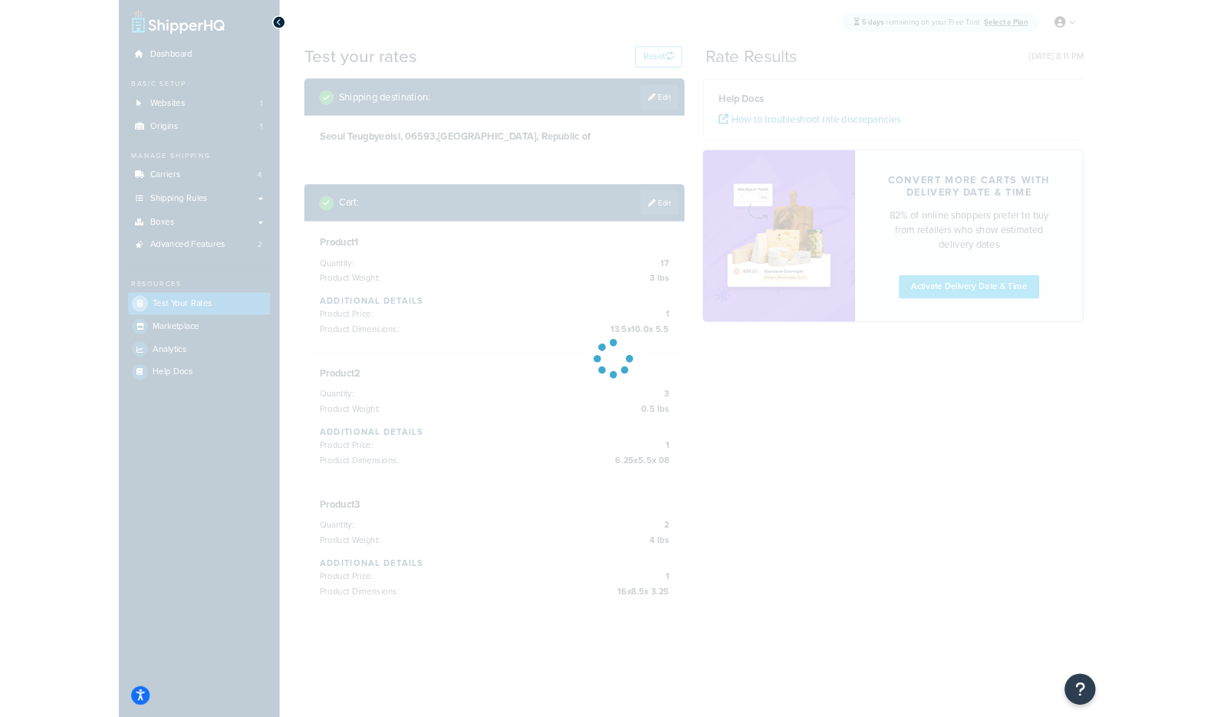
scroll to position [0, 0]
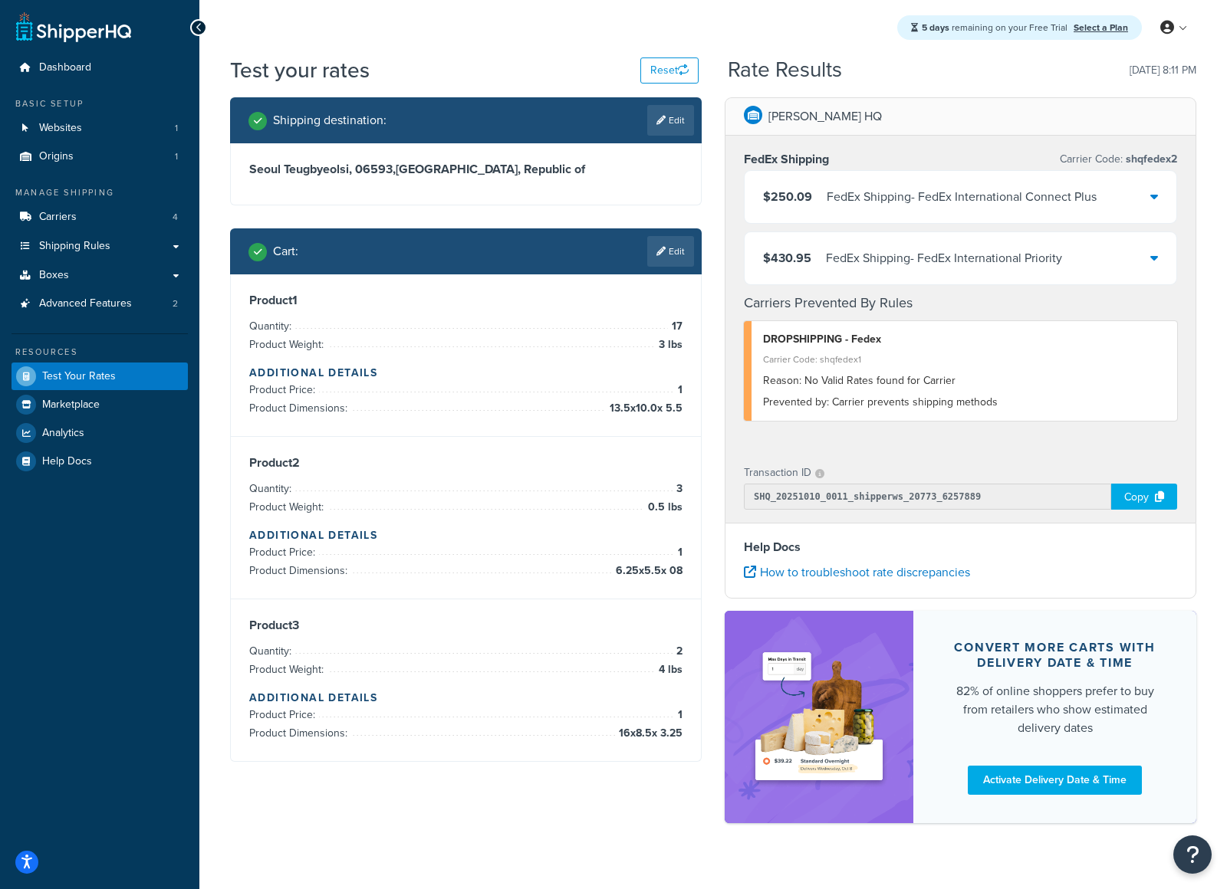
click at [1062, 211] on div "$250.09 FedEx Shipping - FedEx International Connect Plus" at bounding box center [960, 197] width 432 height 52
